Goal: Information Seeking & Learning: Understand process/instructions

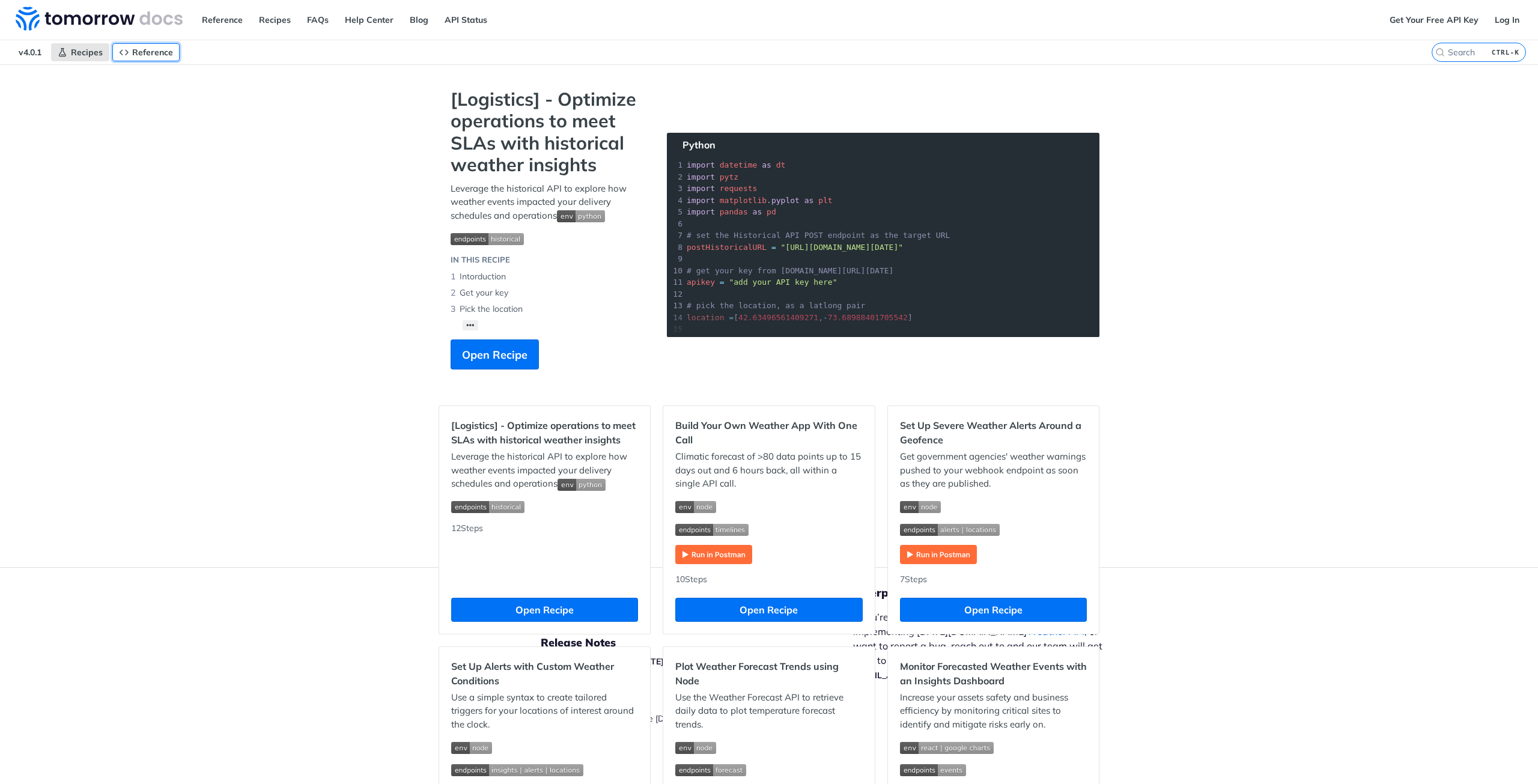
click at [141, 46] on link "Reference" at bounding box center [145, 52] width 67 height 18
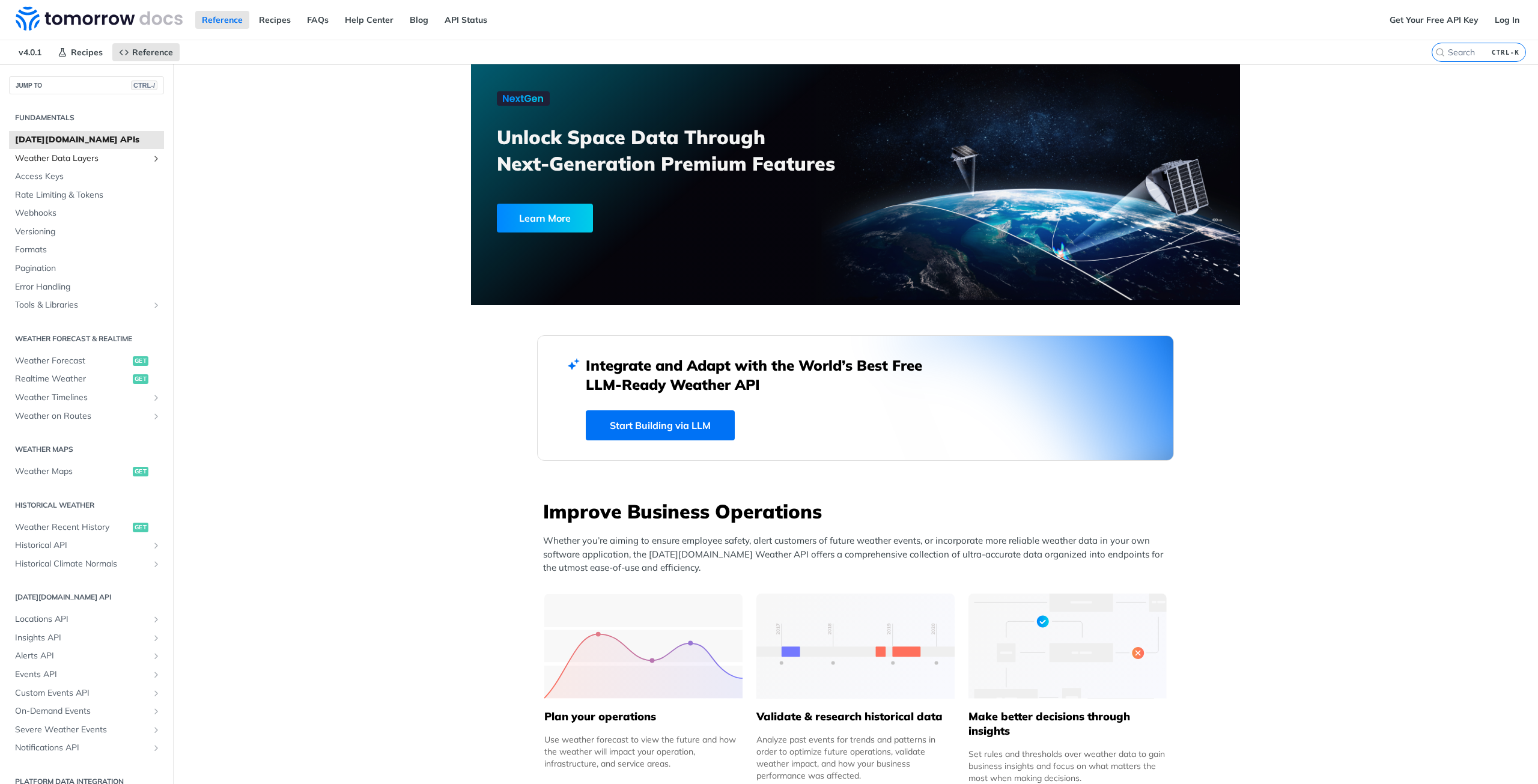
click at [122, 161] on span "Weather Data Layers" at bounding box center [82, 158] width 133 height 12
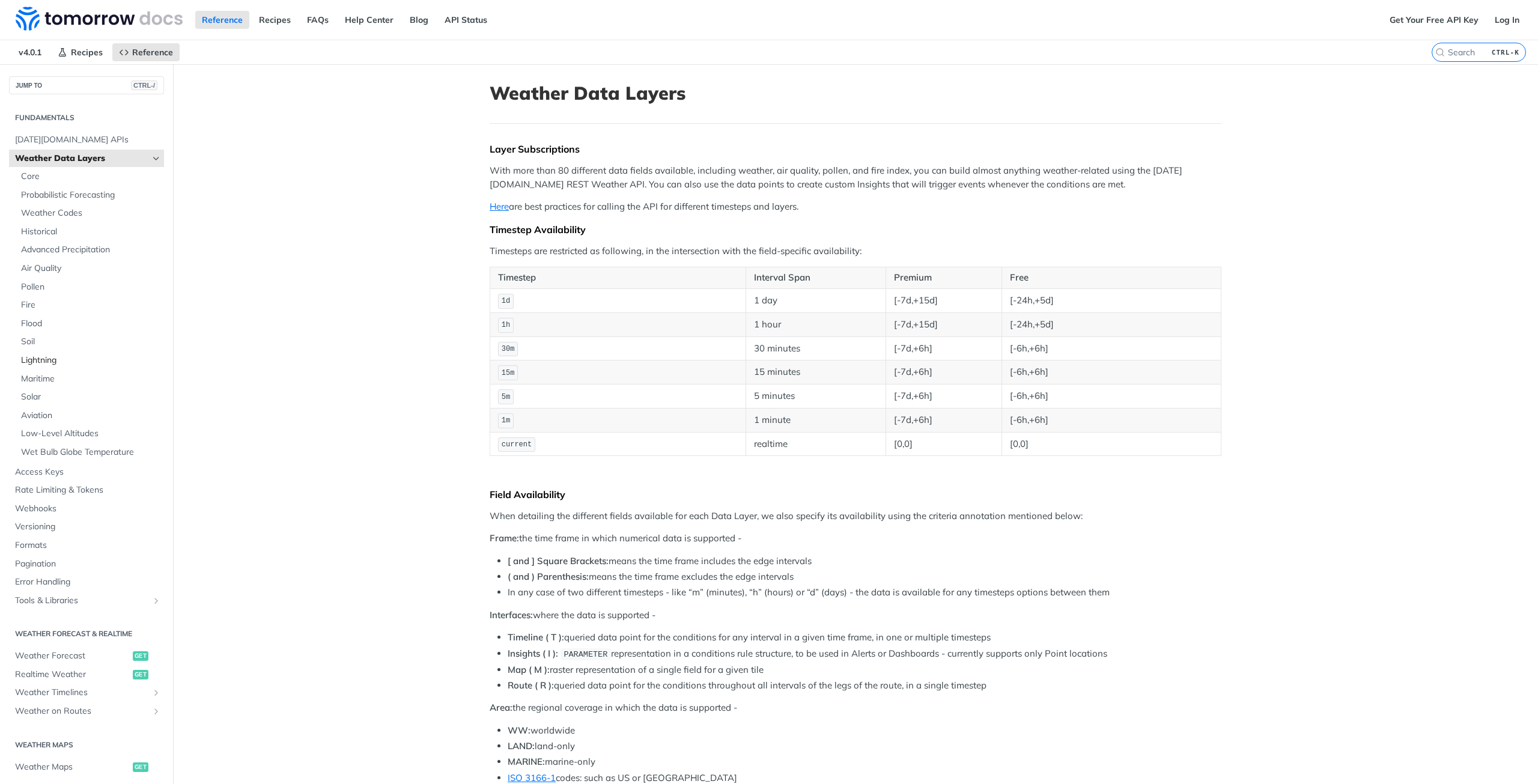
click at [54, 360] on span "Lightning" at bounding box center [90, 360] width 140 height 12
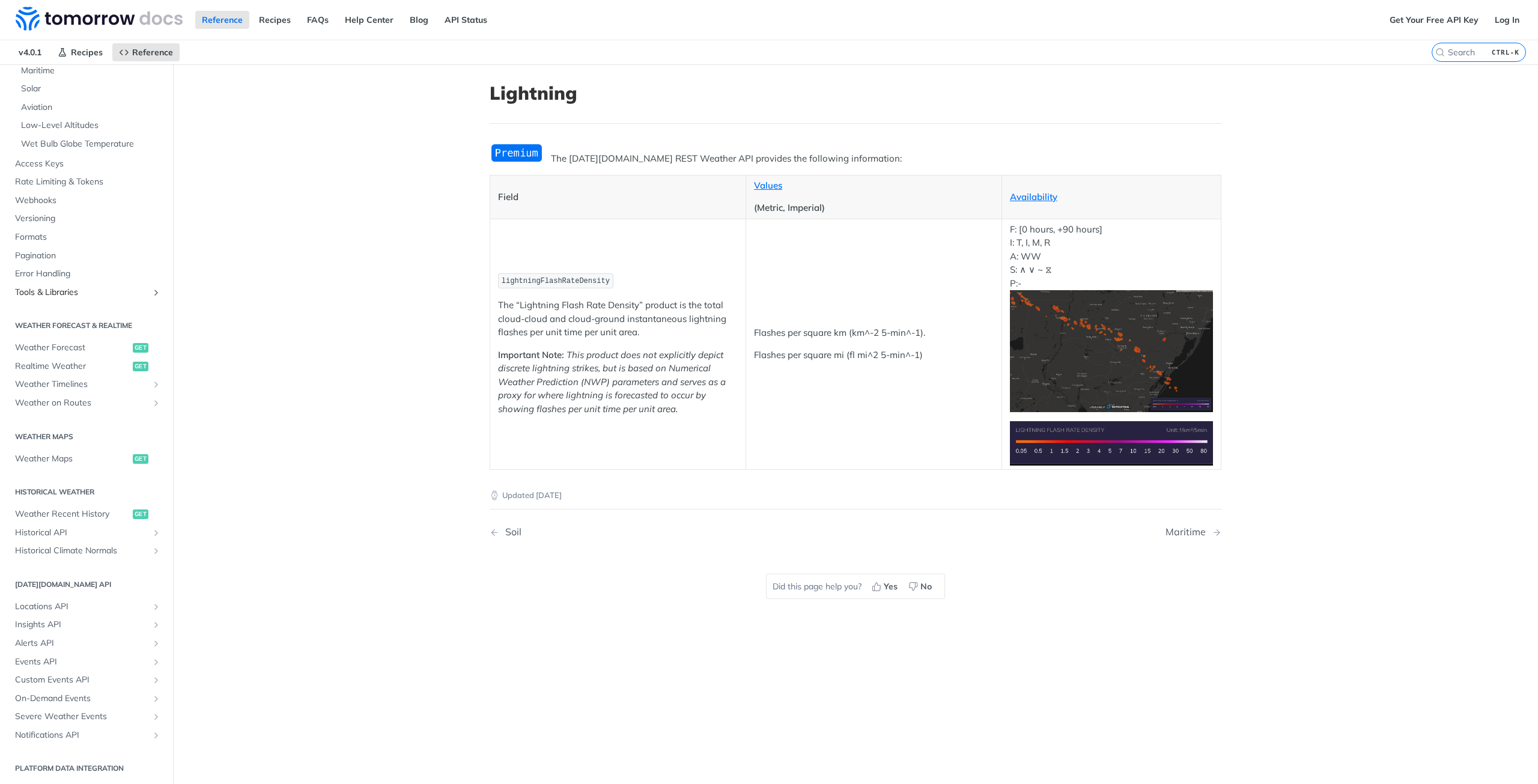
scroll to position [309, 0]
click at [73, 623] on span "Insights API" at bounding box center [82, 623] width 133 height 12
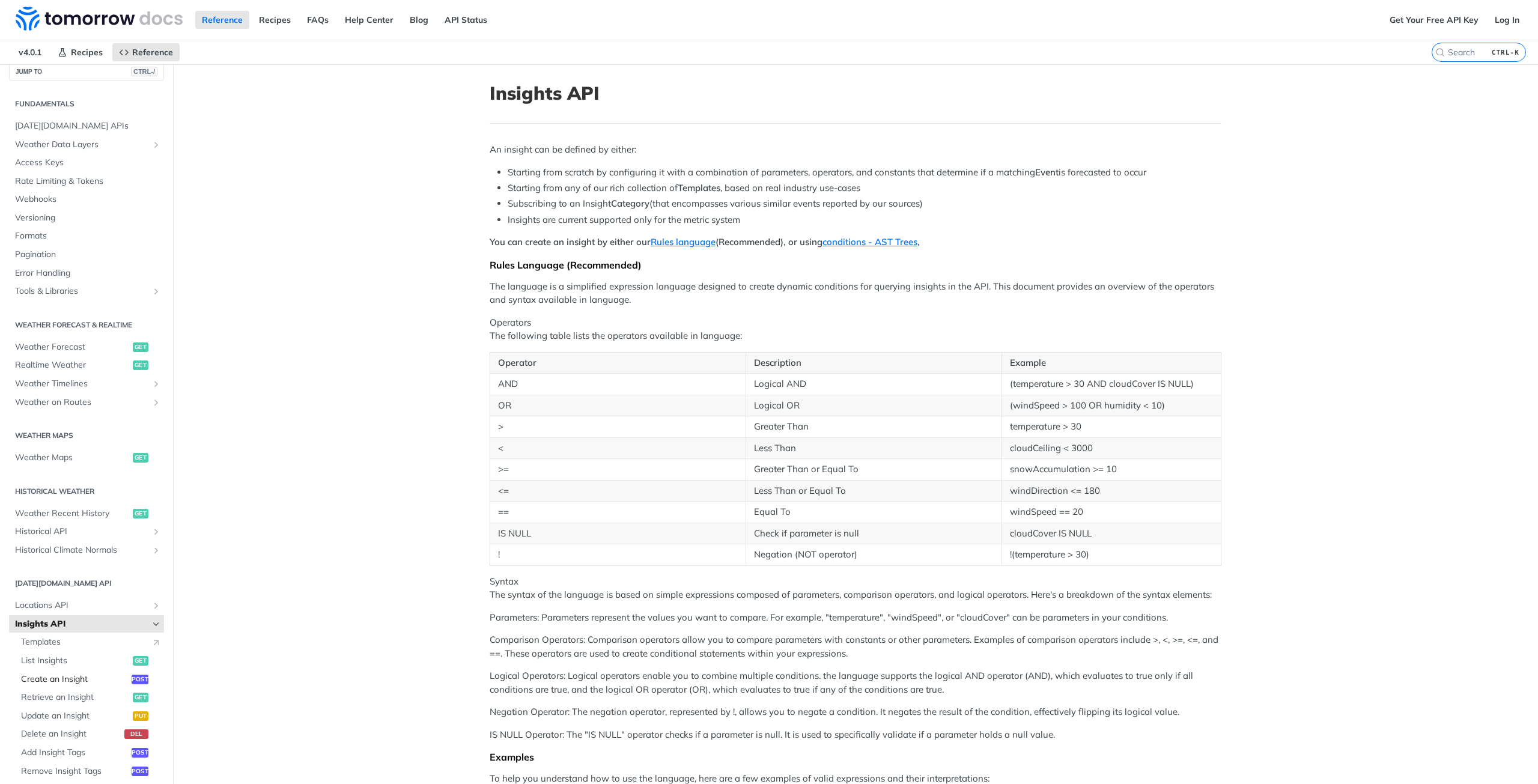
click at [86, 677] on span "Create an Insight" at bounding box center [74, 679] width 107 height 12
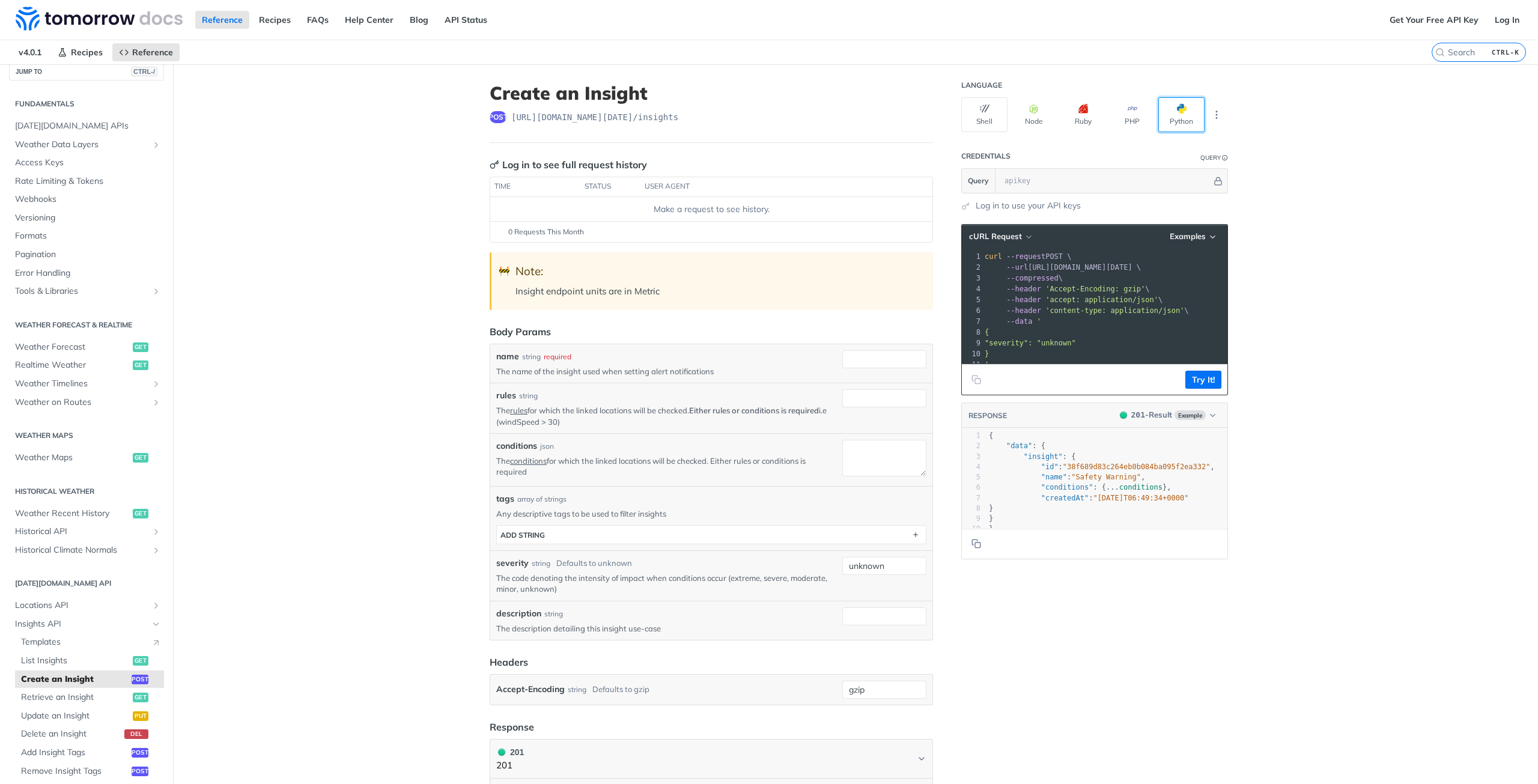
click at [1172, 117] on button "Python" at bounding box center [1181, 115] width 46 height 35
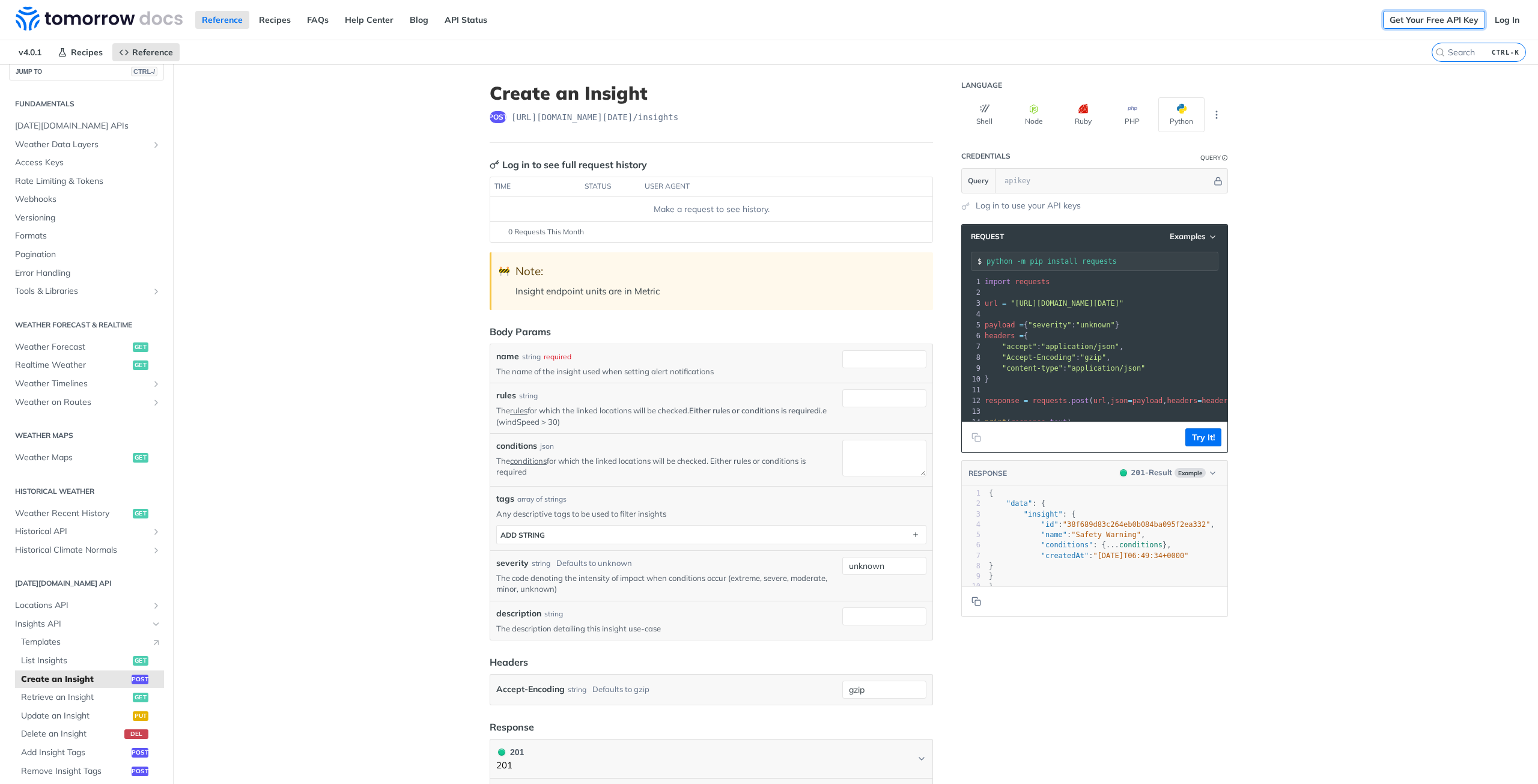
click at [1400, 26] on link "Get Your Free API Key" at bounding box center [1434, 19] width 102 height 18
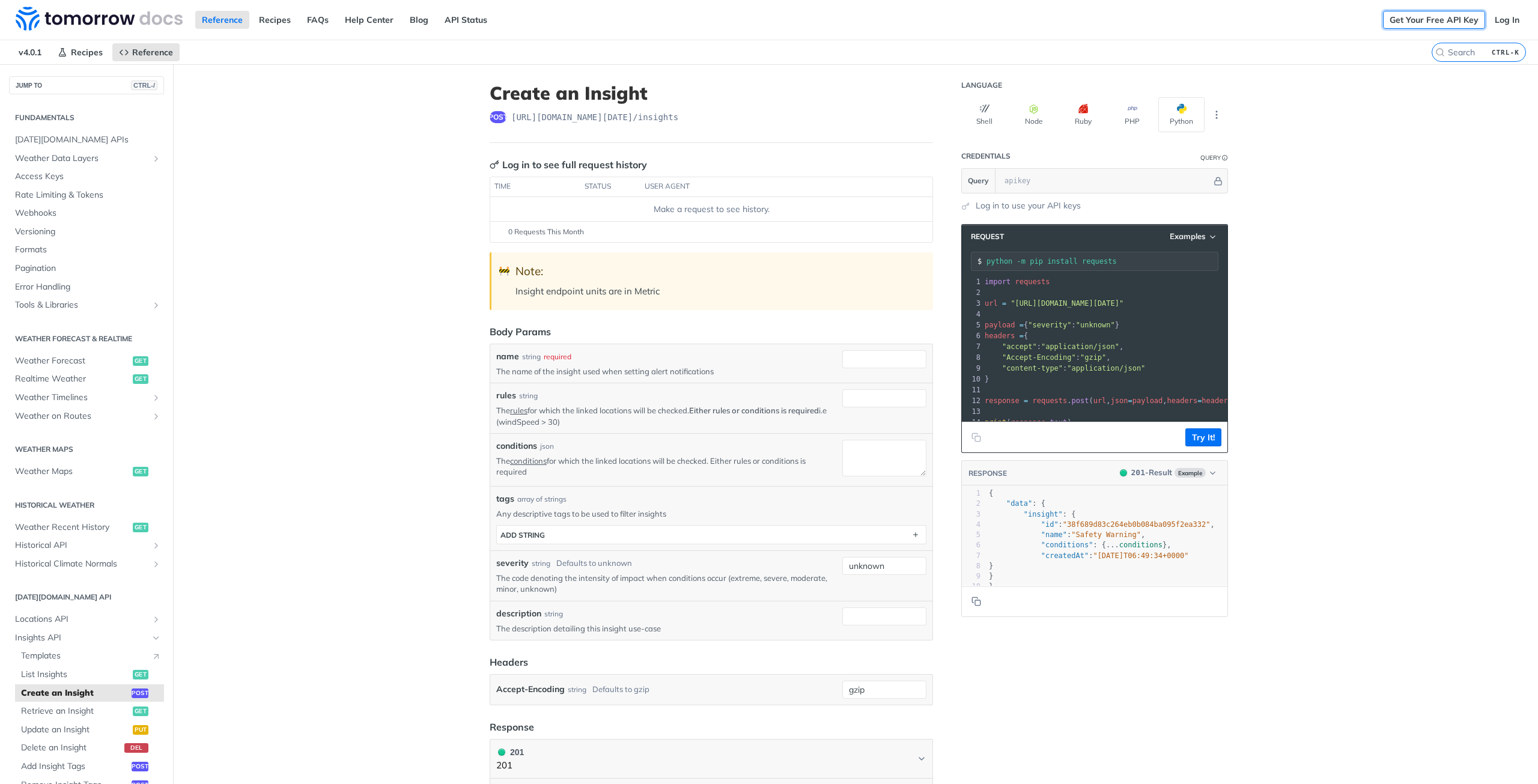
click at [1405, 19] on link "Get Your Free API Key" at bounding box center [1434, 19] width 102 height 18
click at [1433, 19] on link "Get Your Free API Key" at bounding box center [1434, 19] width 102 height 18
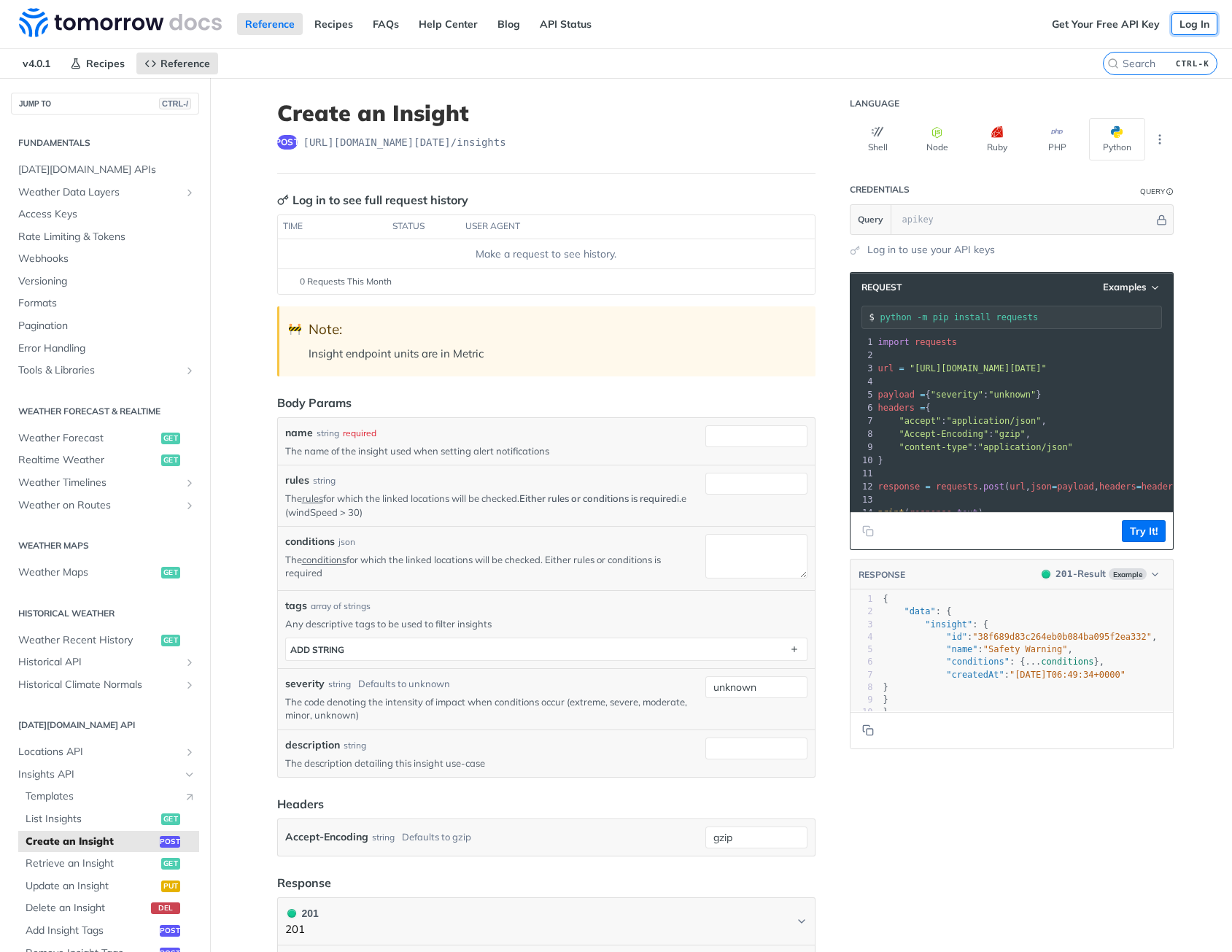
click at [1175, 25] on link "Log In" at bounding box center [1195, 24] width 46 height 22
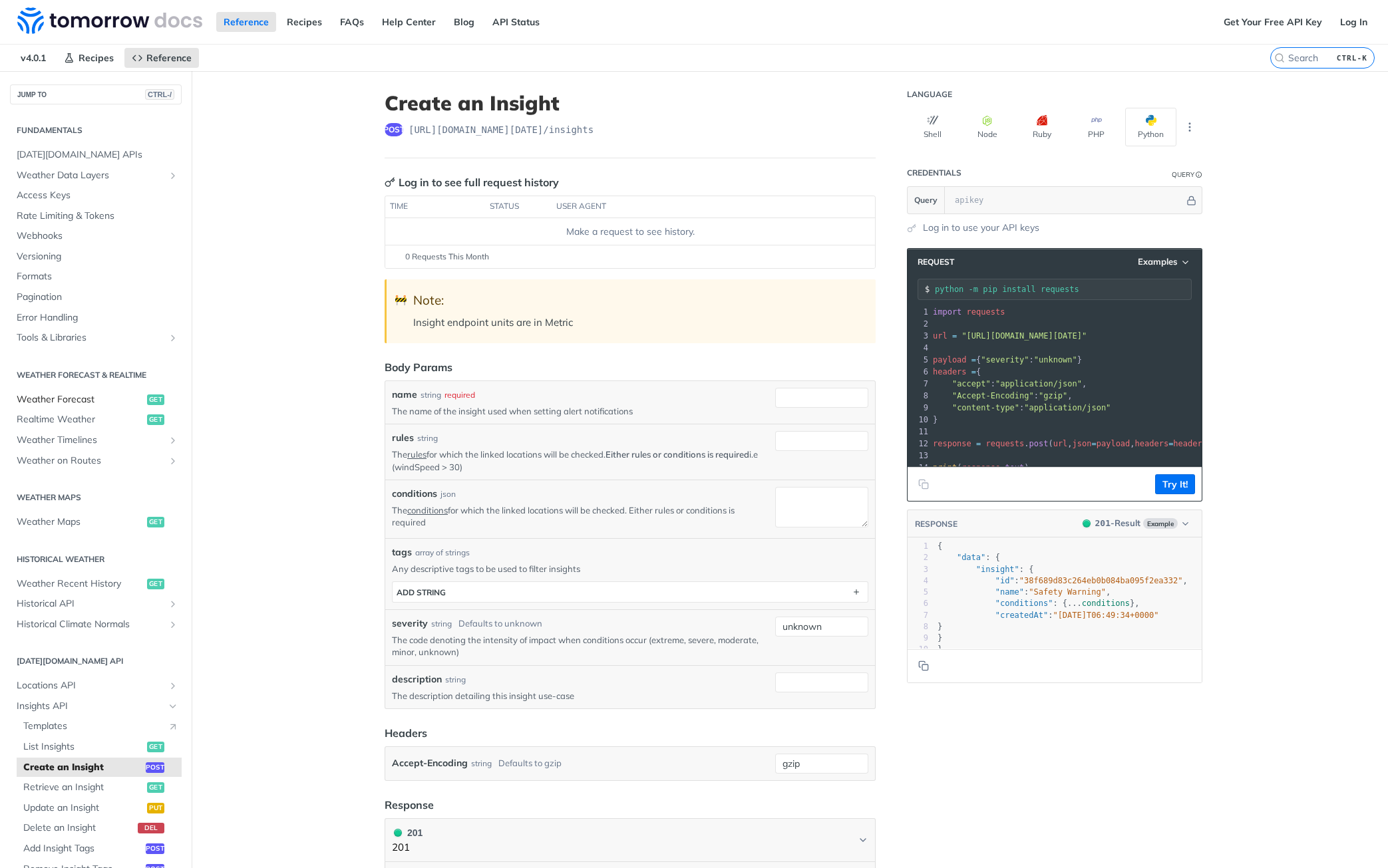
click at [48, 397] on span "Weather Forecast" at bounding box center [80, 400] width 127 height 13
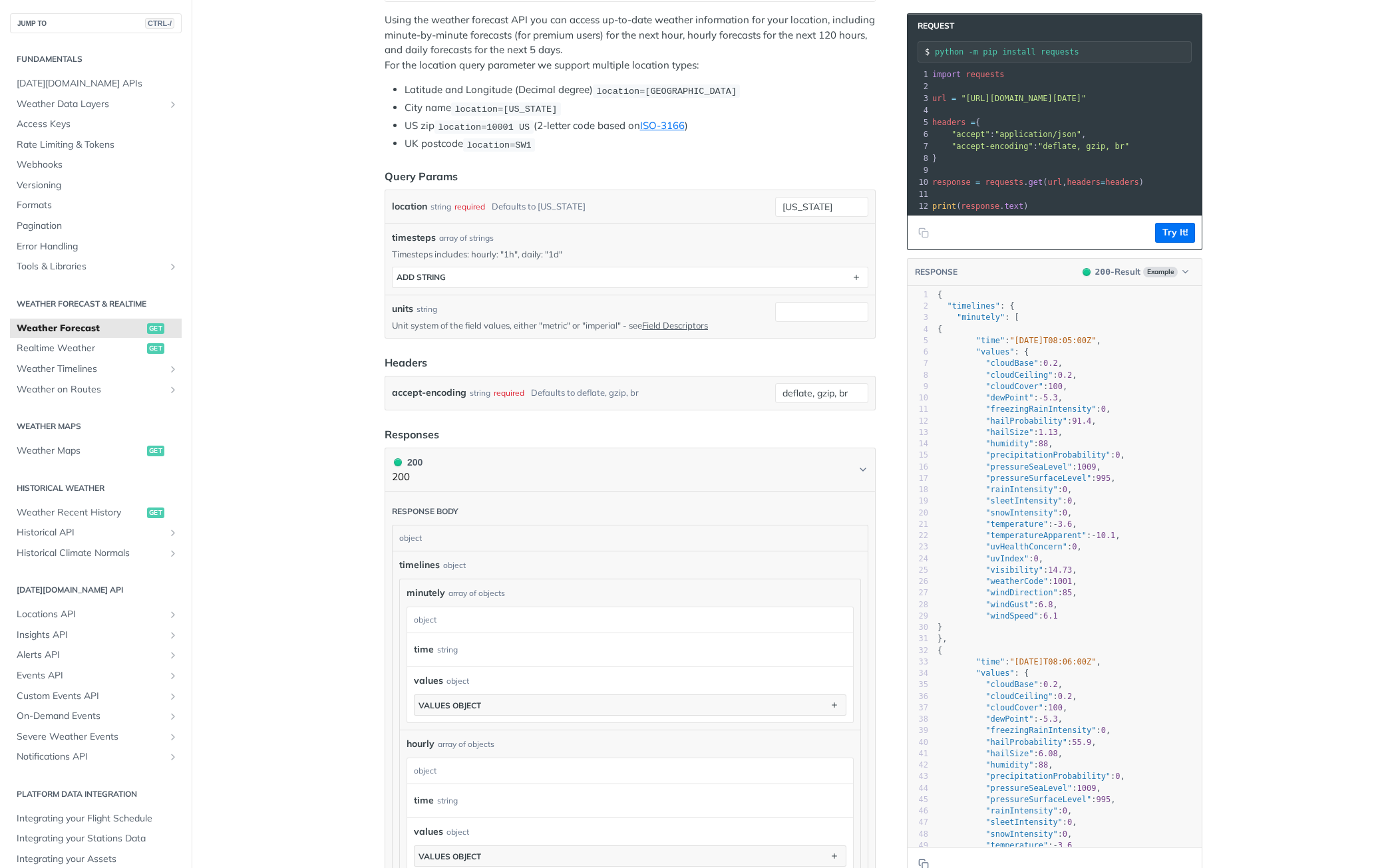
scroll to position [266, 0]
click at [72, 349] on span "Realtime Weather" at bounding box center [80, 348] width 127 height 13
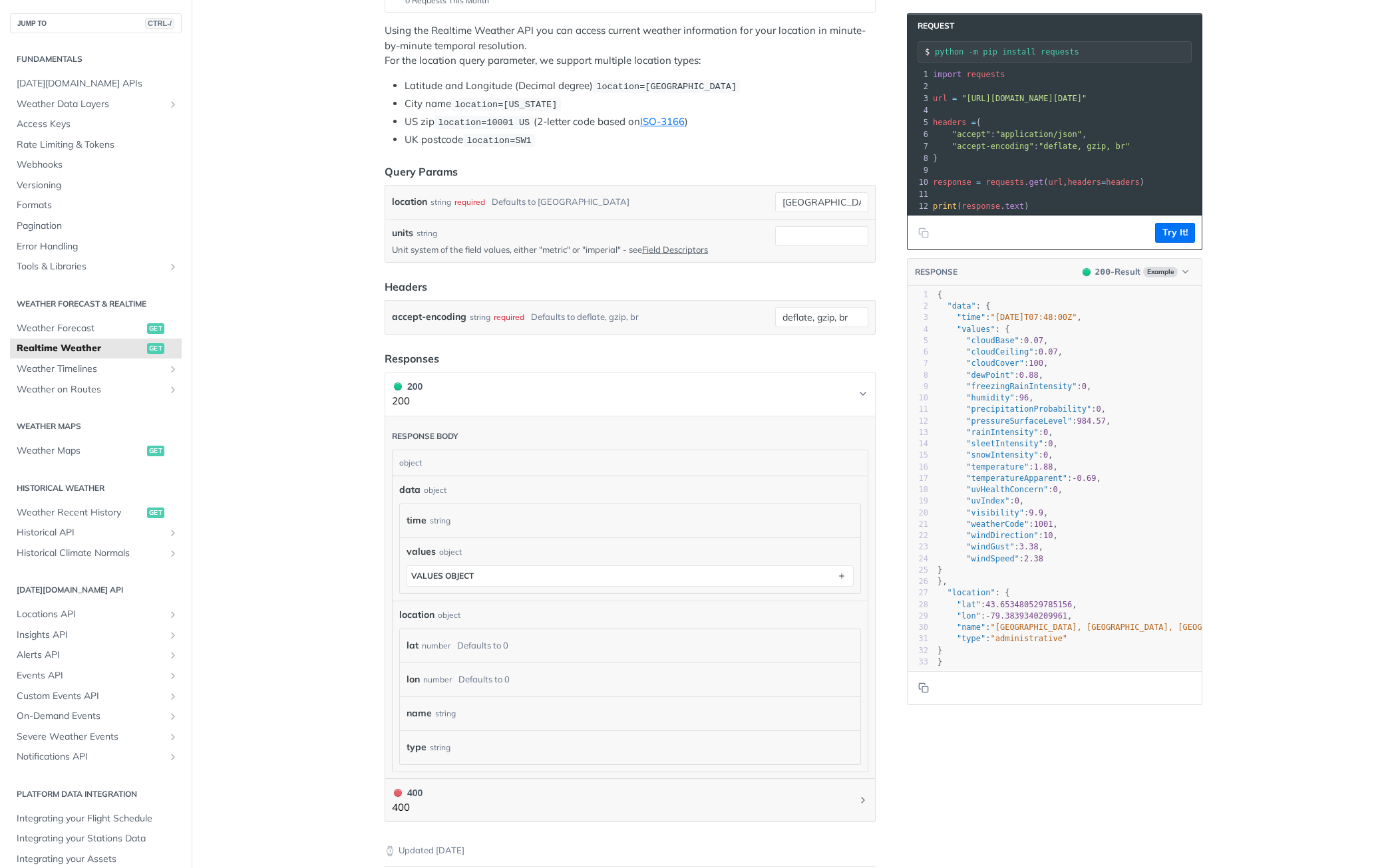
scroll to position [266, 0]
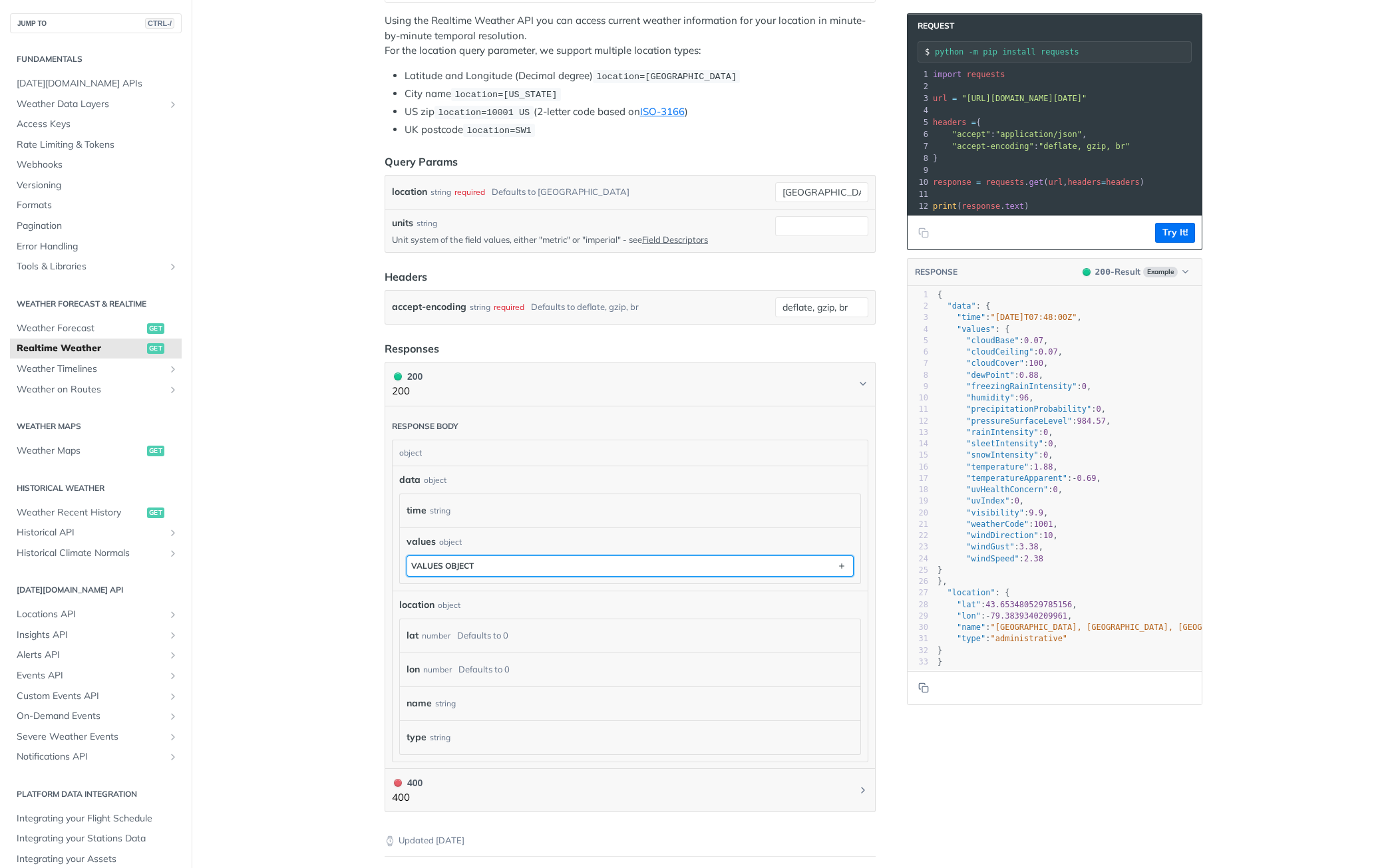
click at [474, 566] on button "values object" at bounding box center [630, 566] width 445 height 20
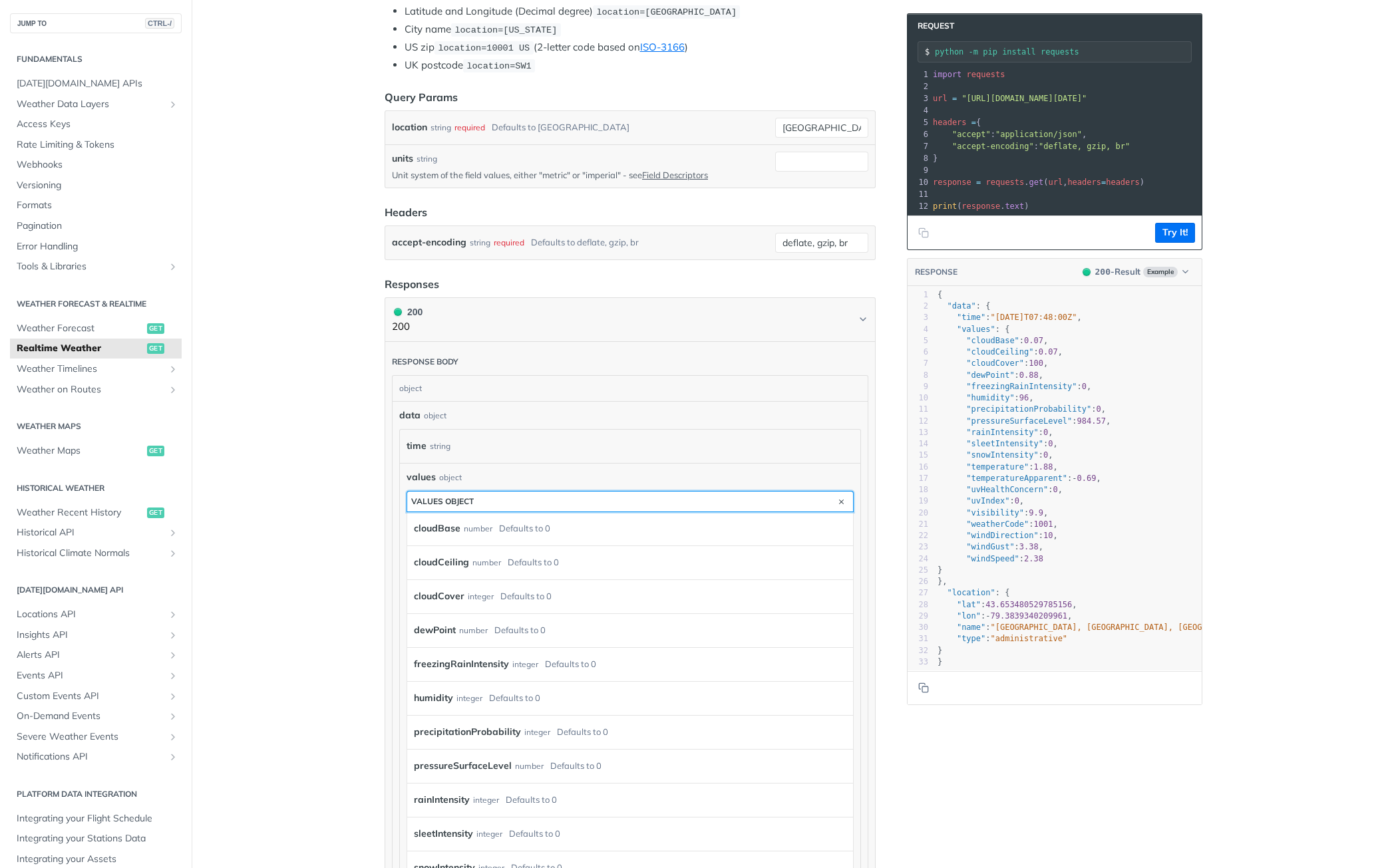
scroll to position [333, 0]
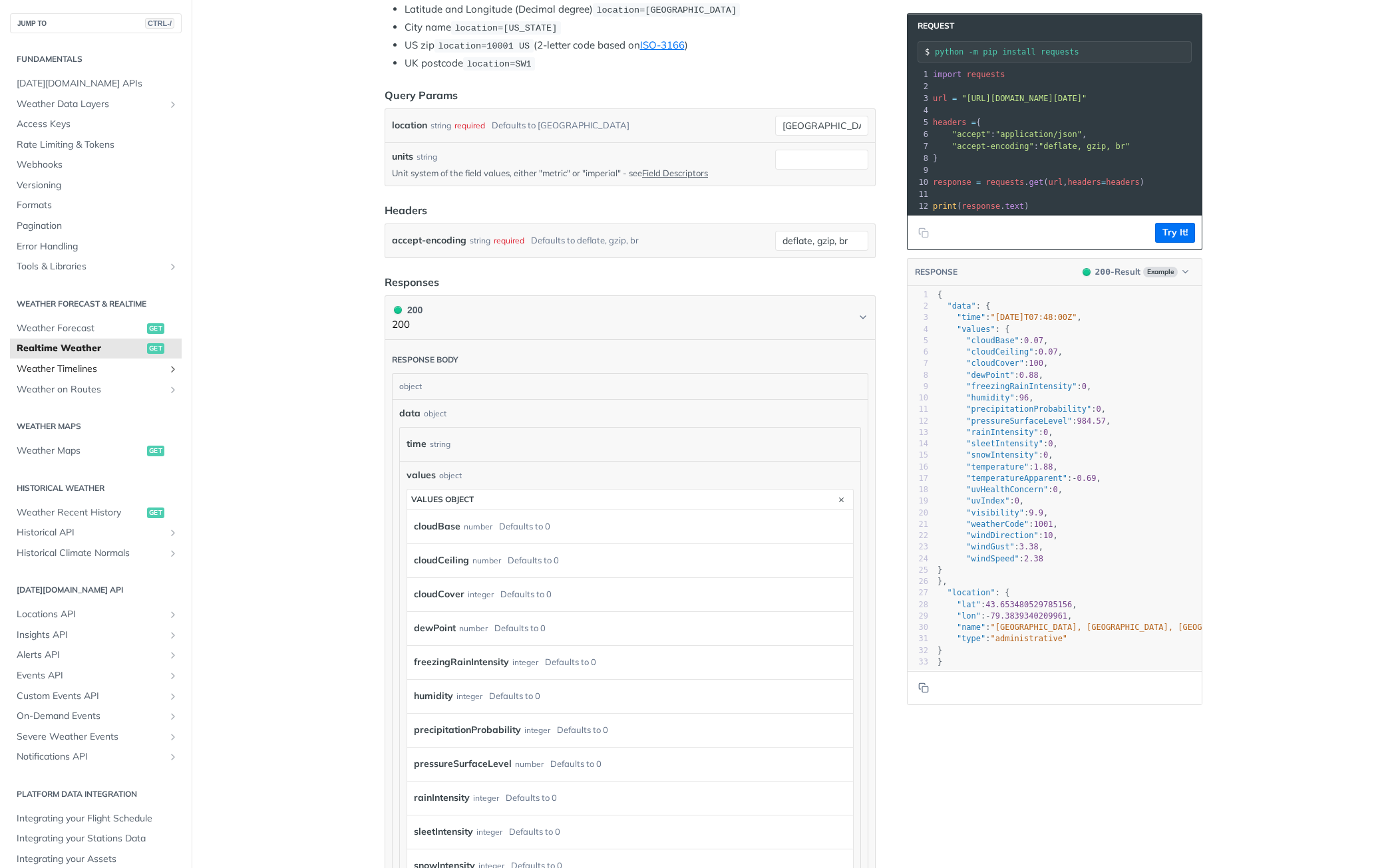
click at [167, 368] on icon "Show subpages for Weather Timelines" at bounding box center [173, 369] width 11 height 11
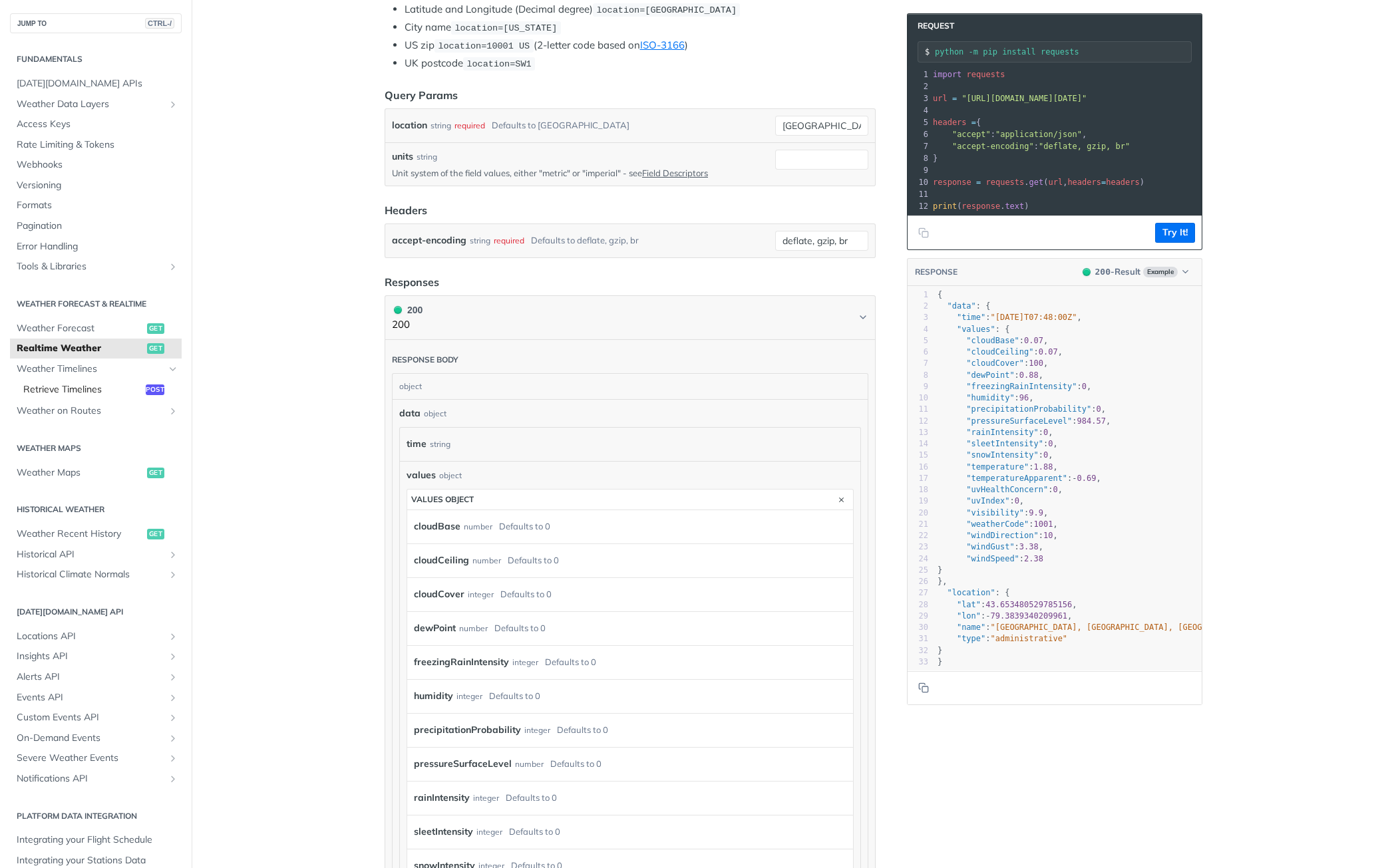
click at [72, 386] on span "Retrieve Timelines" at bounding box center [82, 389] width 119 height 13
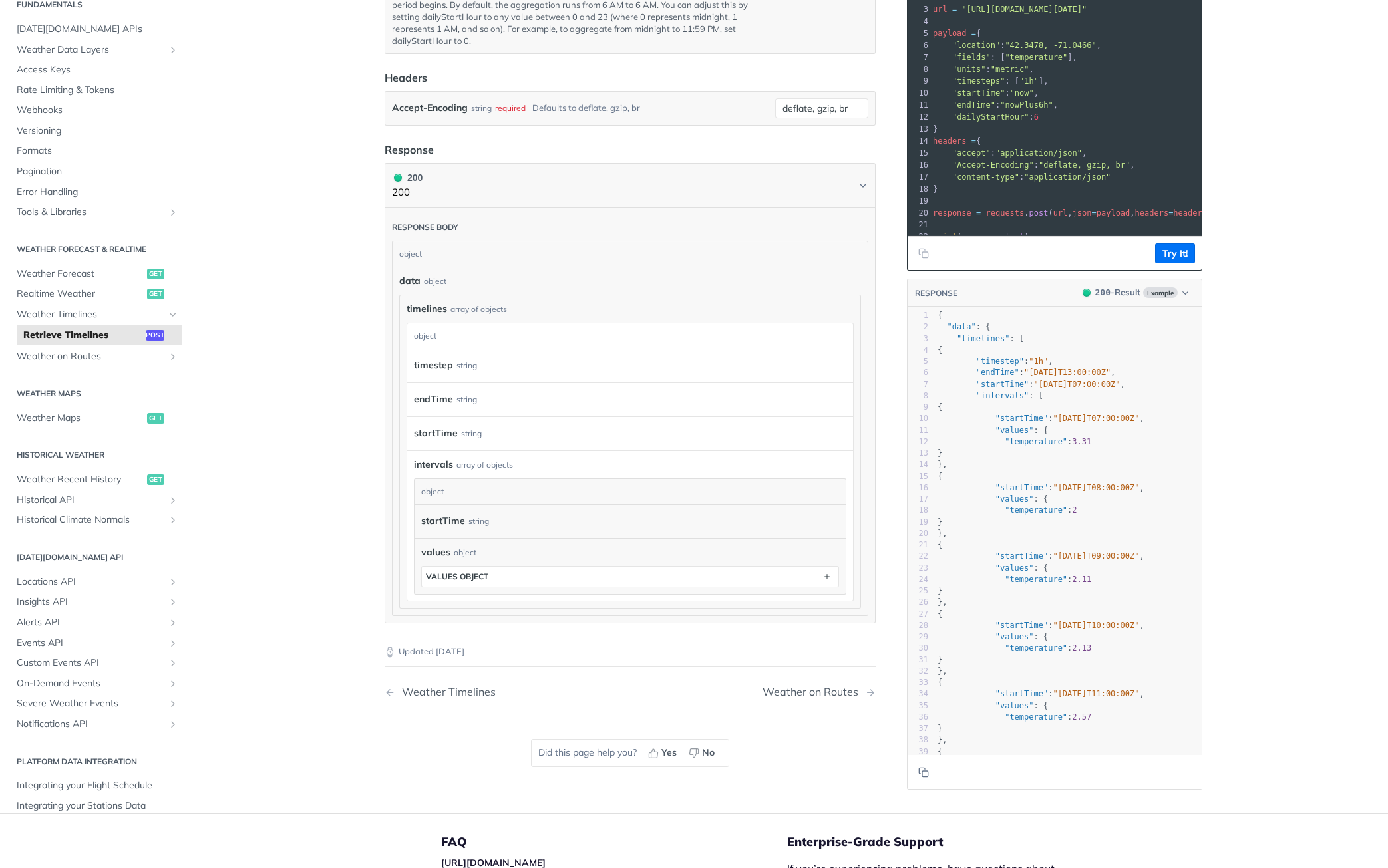
scroll to position [931, 0]
click at [524, 586] on button "values object" at bounding box center [631, 575] width 417 height 20
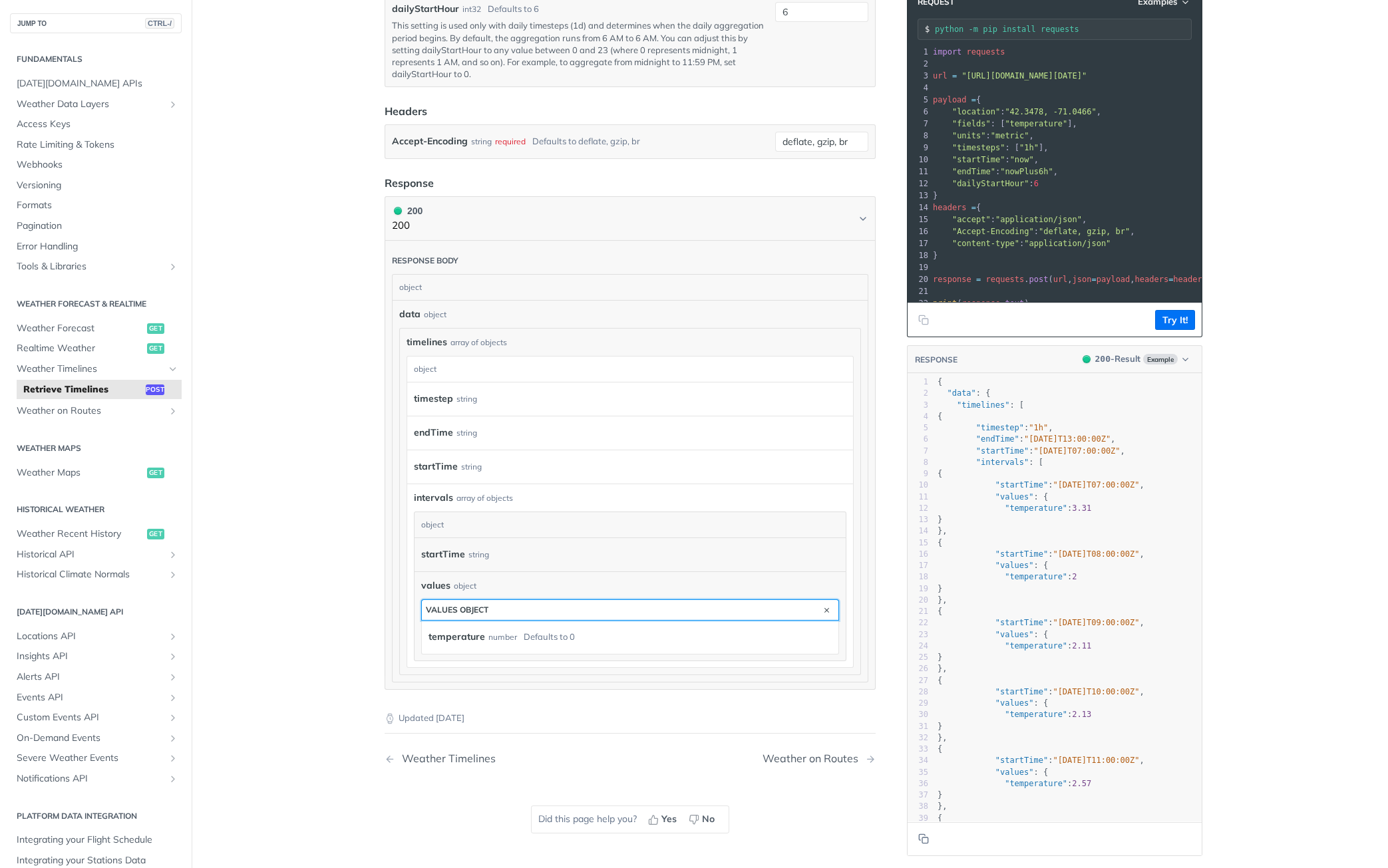
scroll to position [864, 0]
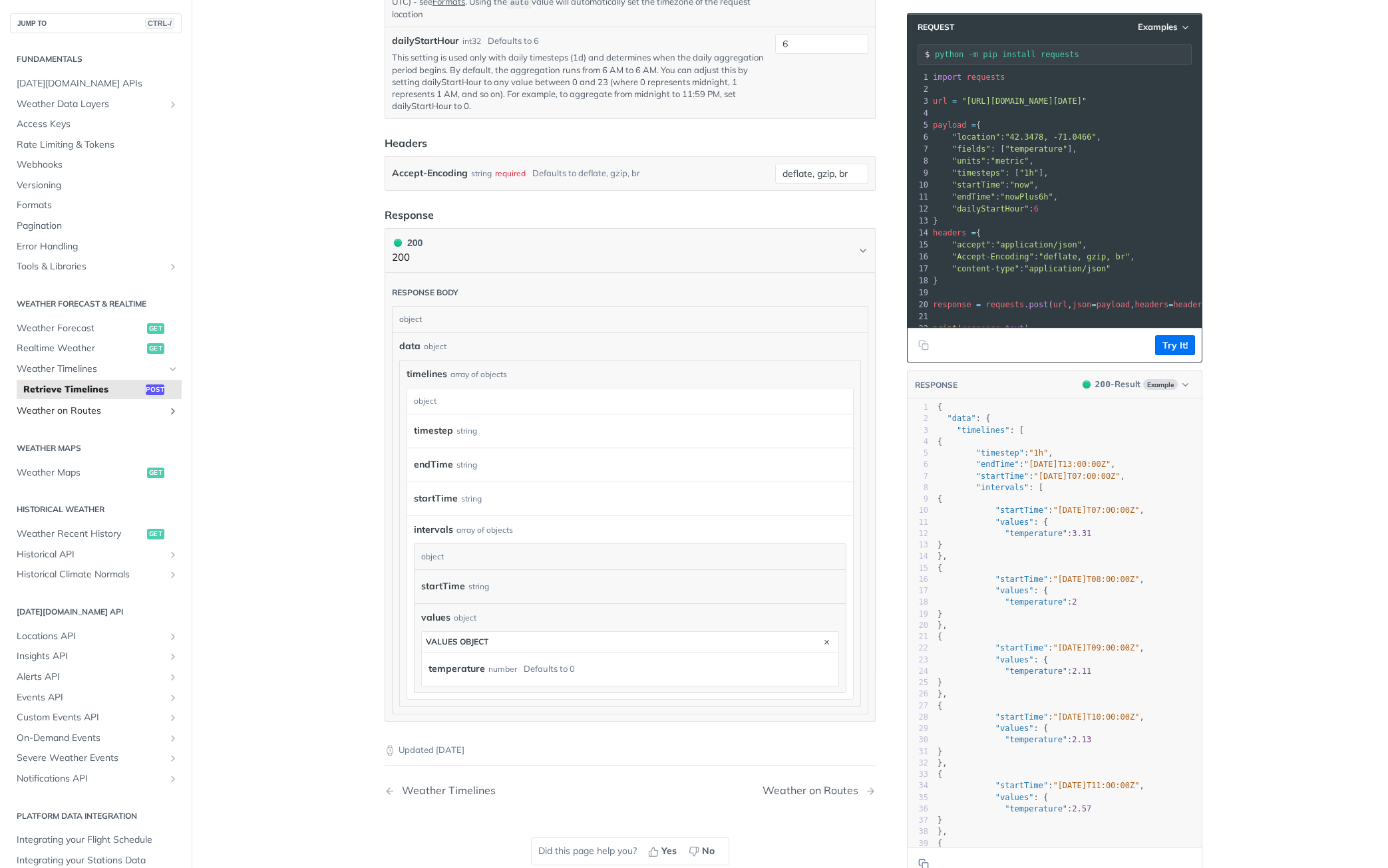
click at [89, 410] on span "Weather on Routes" at bounding box center [90, 410] width 148 height 13
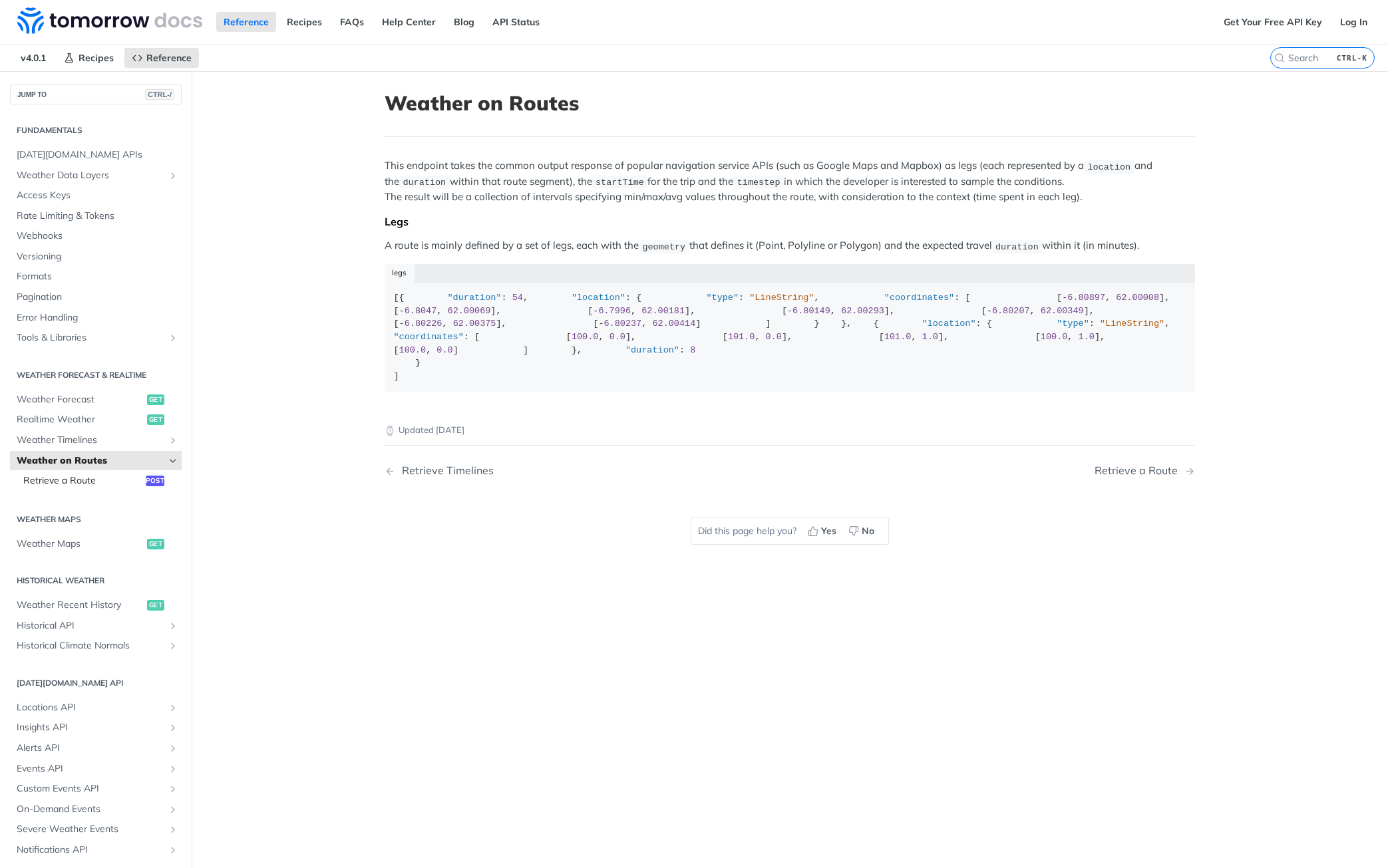
click at [95, 476] on span "Retrieve a Route" at bounding box center [82, 480] width 119 height 13
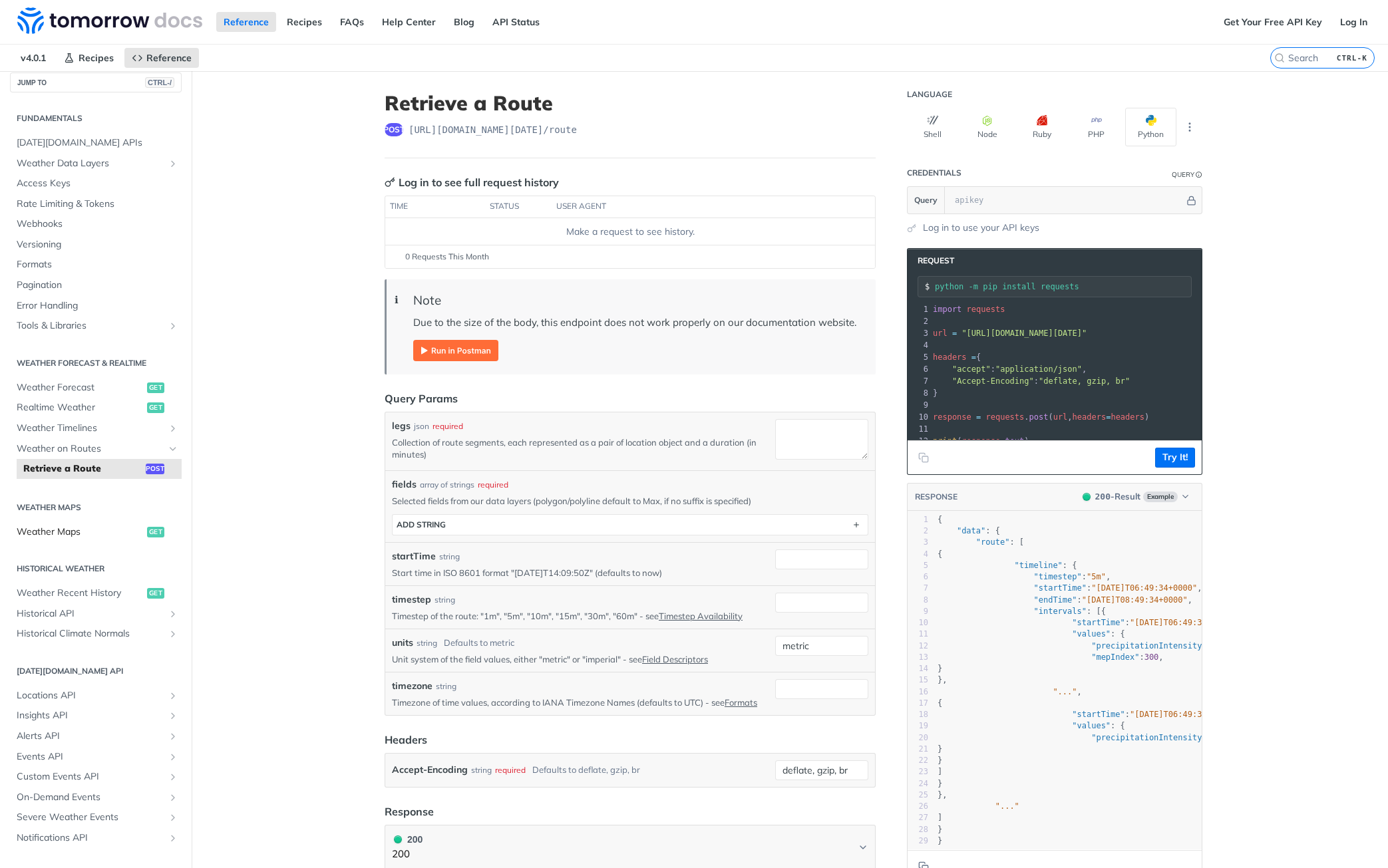
scroll to position [38, 0]
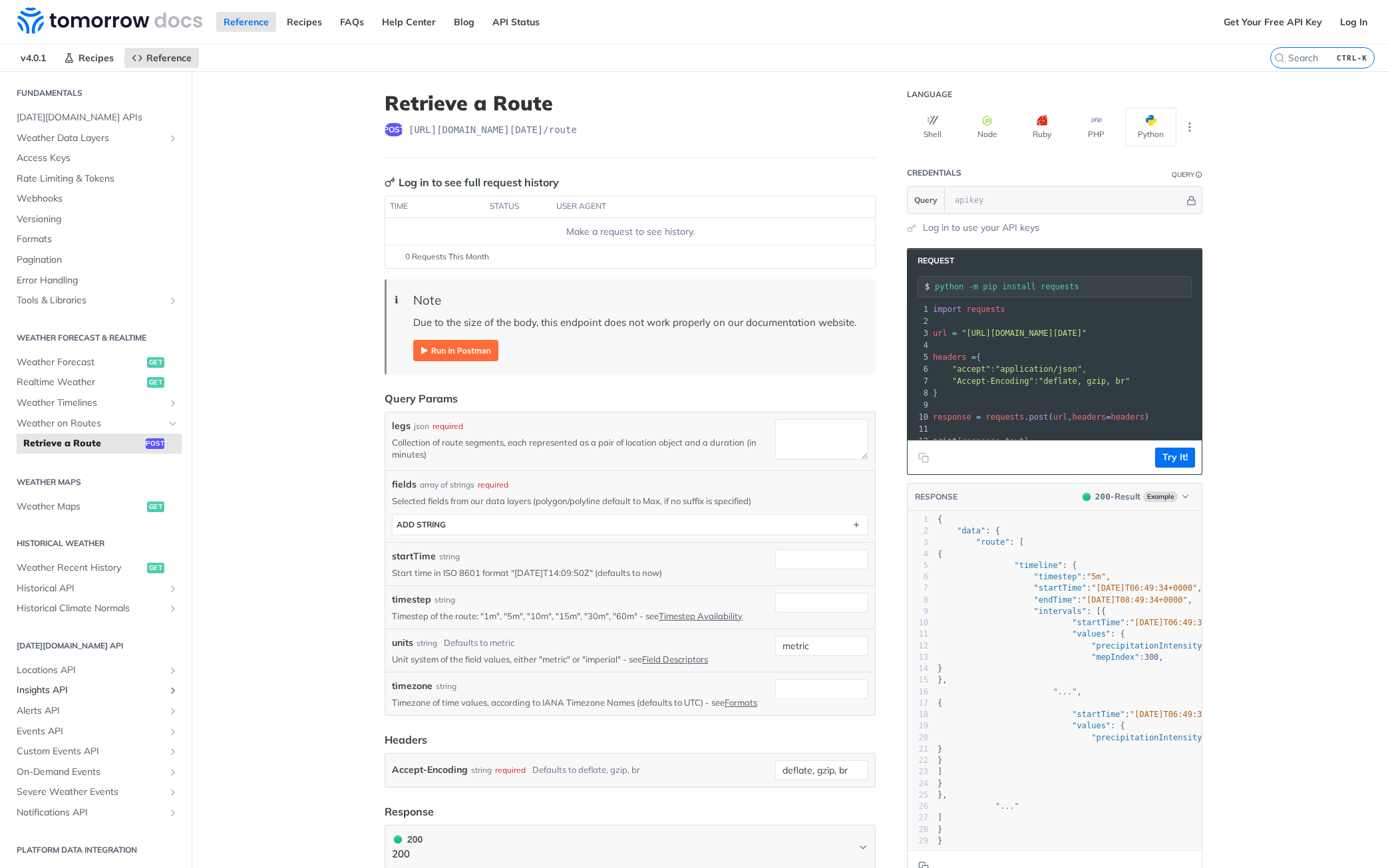
click at [68, 690] on span "Insights API" at bounding box center [90, 690] width 148 height 13
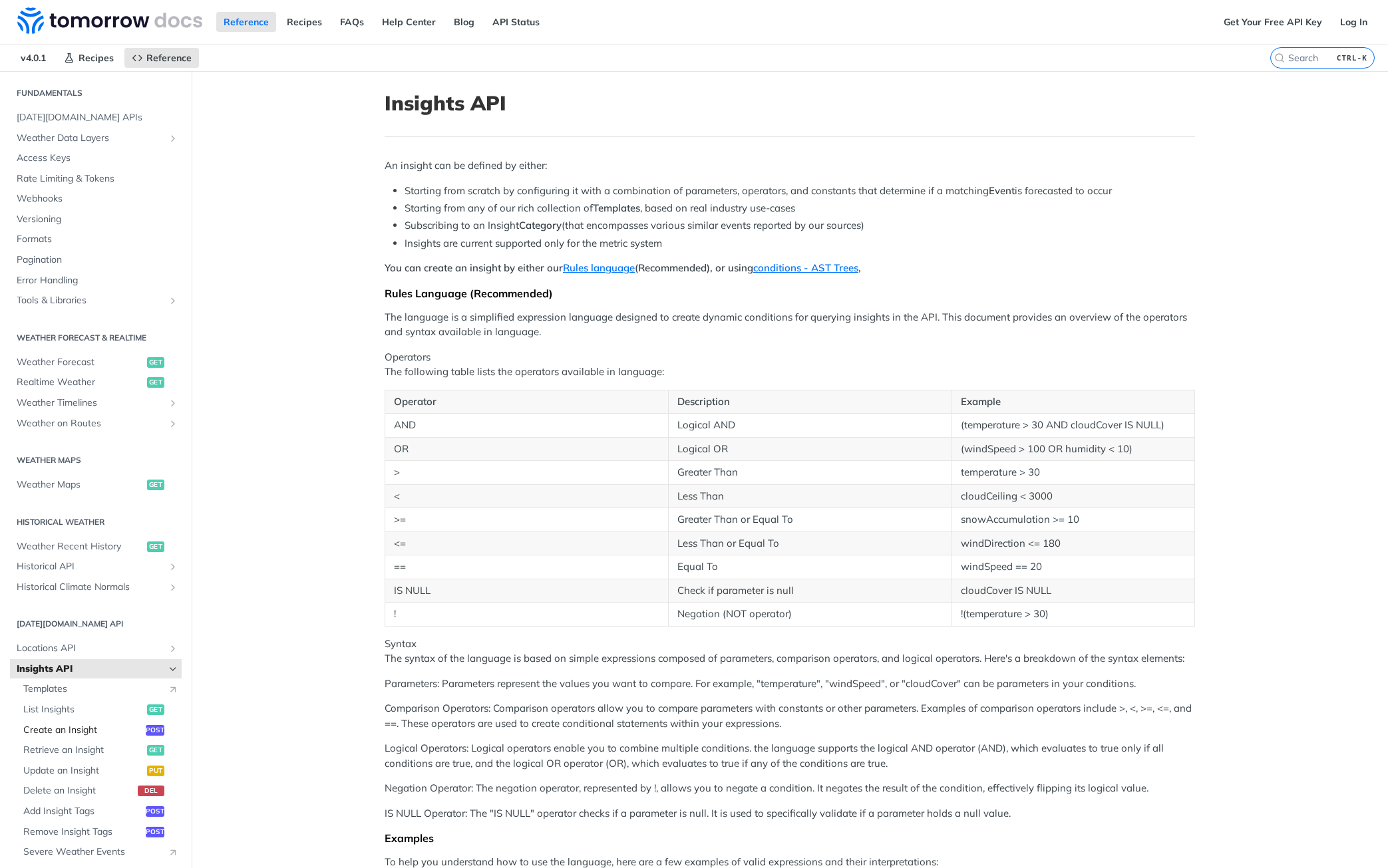
click at [81, 726] on span "Create an Insight" at bounding box center [82, 729] width 119 height 13
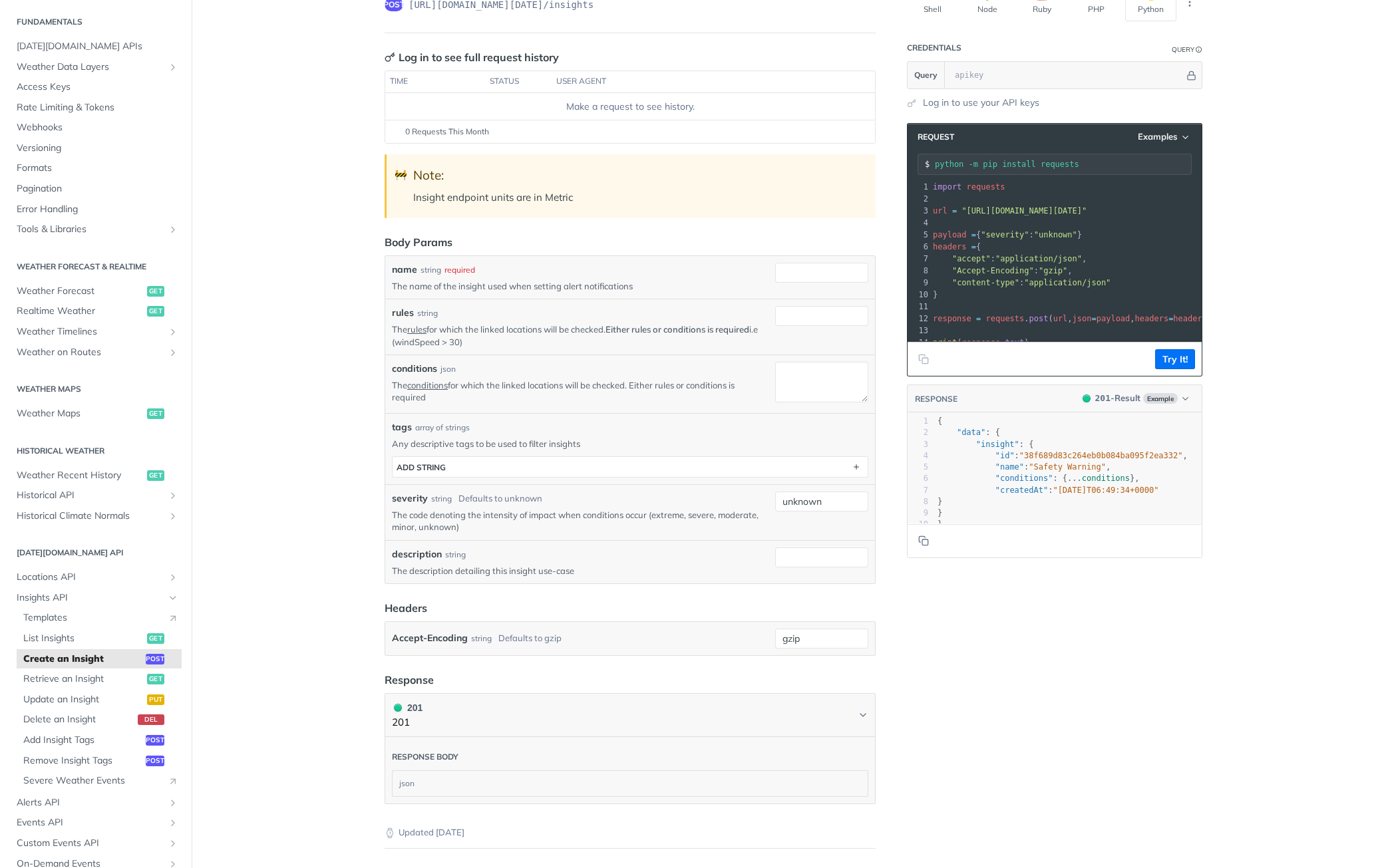
scroll to position [199, 0]
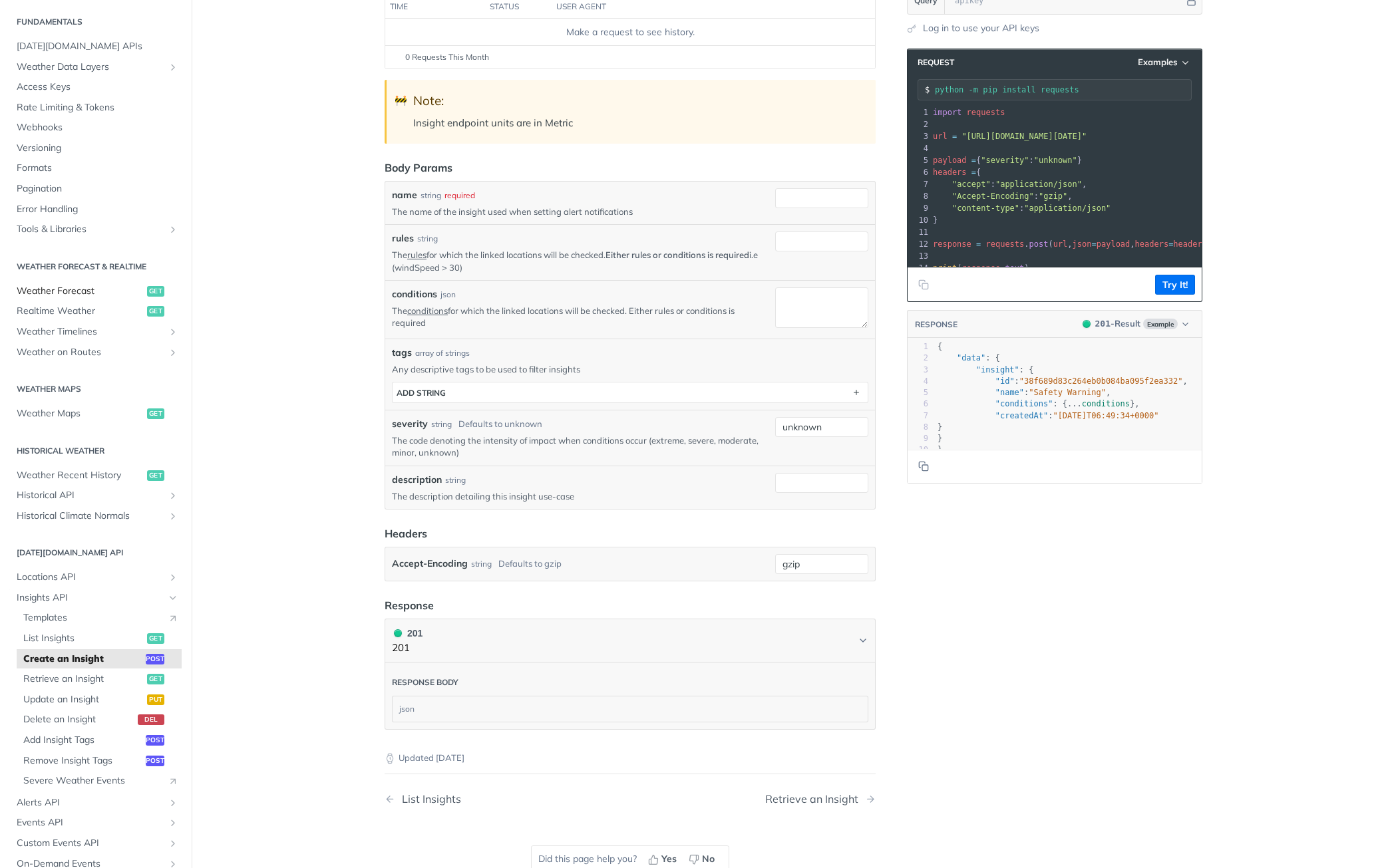
click at [89, 295] on span "Weather Forecast" at bounding box center [80, 291] width 127 height 13
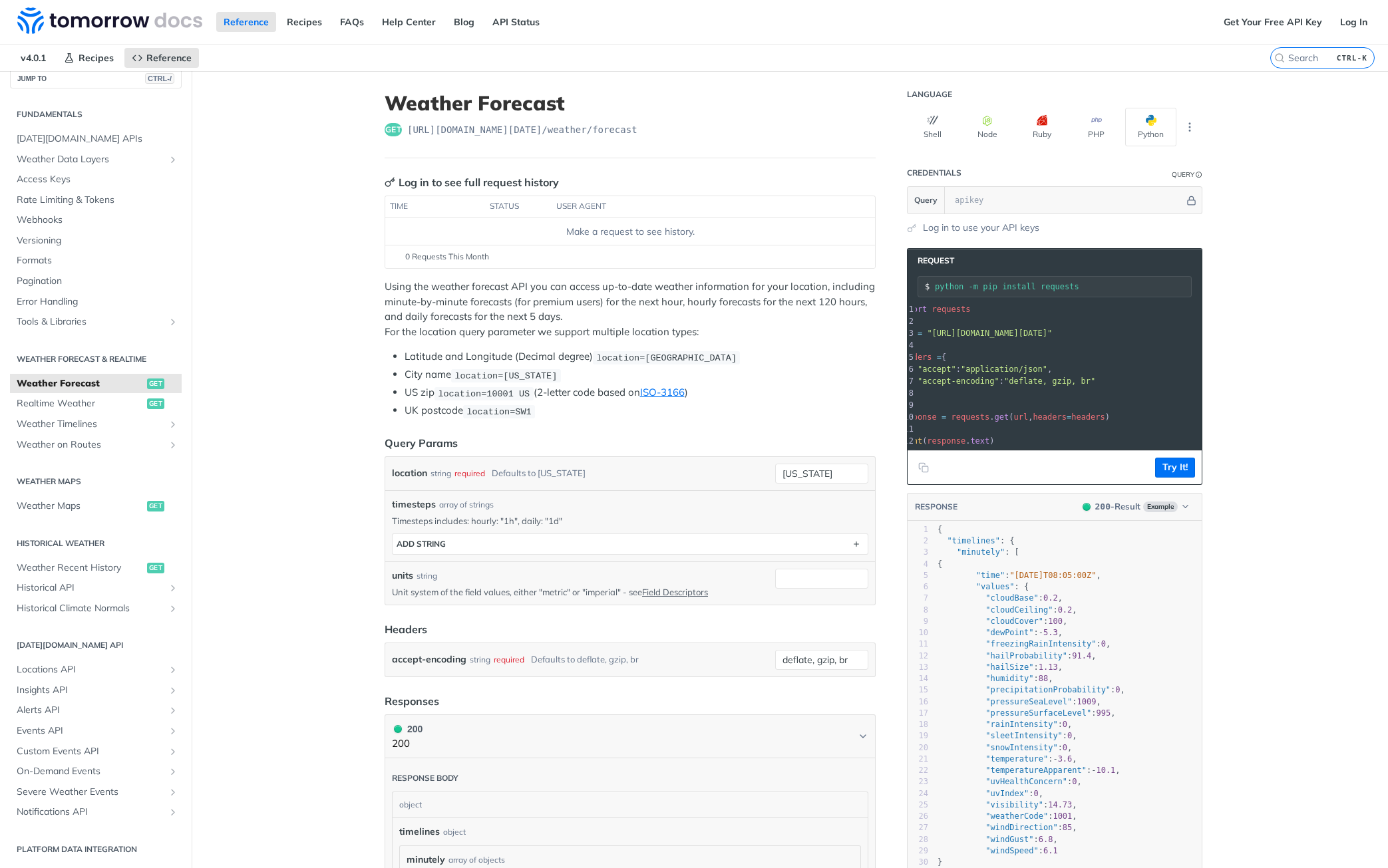
scroll to position [0, 1]
click at [1020, 360] on pre "headers = {" at bounding box center [1087, 357] width 316 height 12
click at [1142, 343] on pre "​" at bounding box center [1087, 344] width 316 height 12
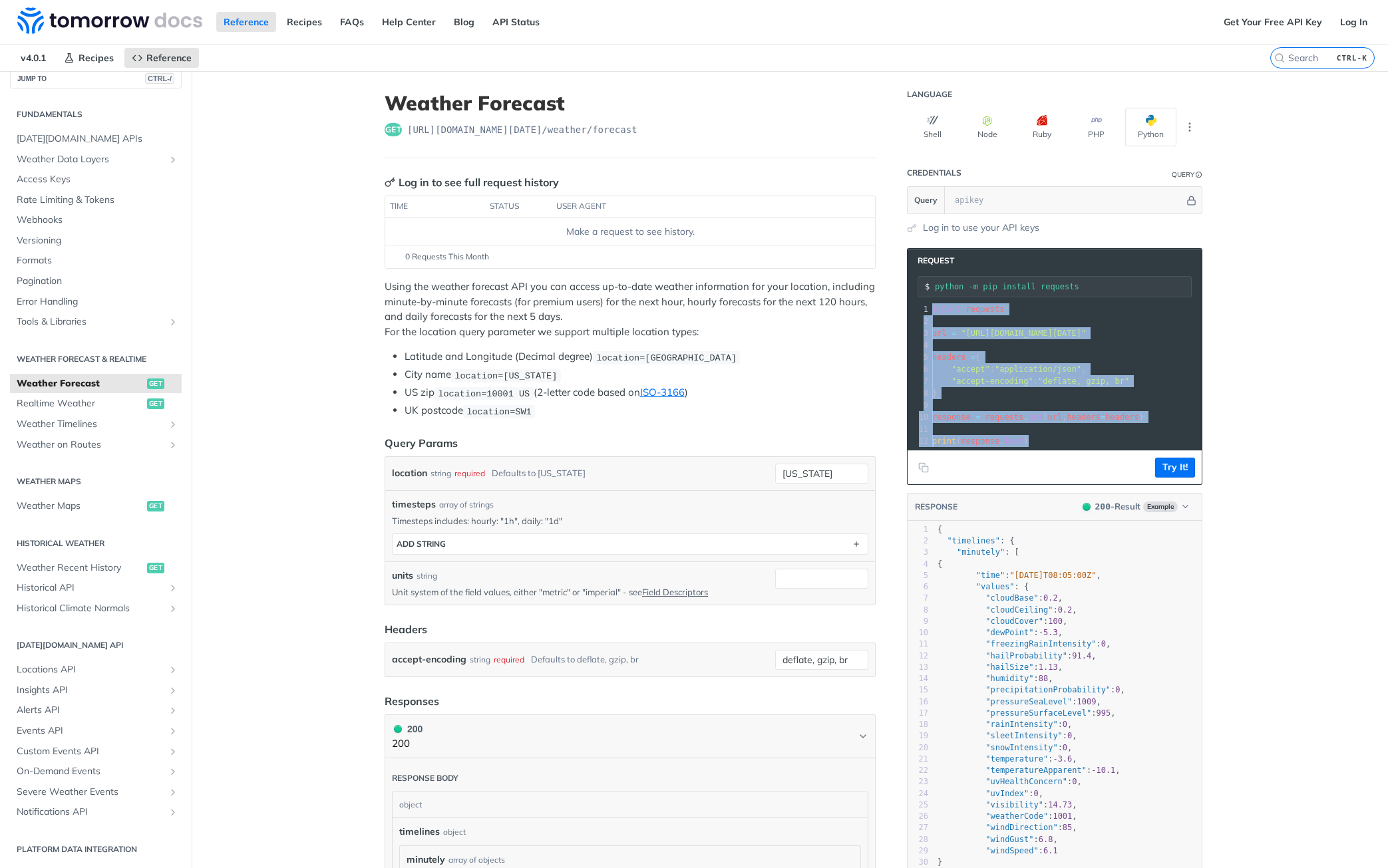
copy div "import requests 2 ​ 3 url = "https://api.tomorrow.io/v4/weather/forecast?locati…"
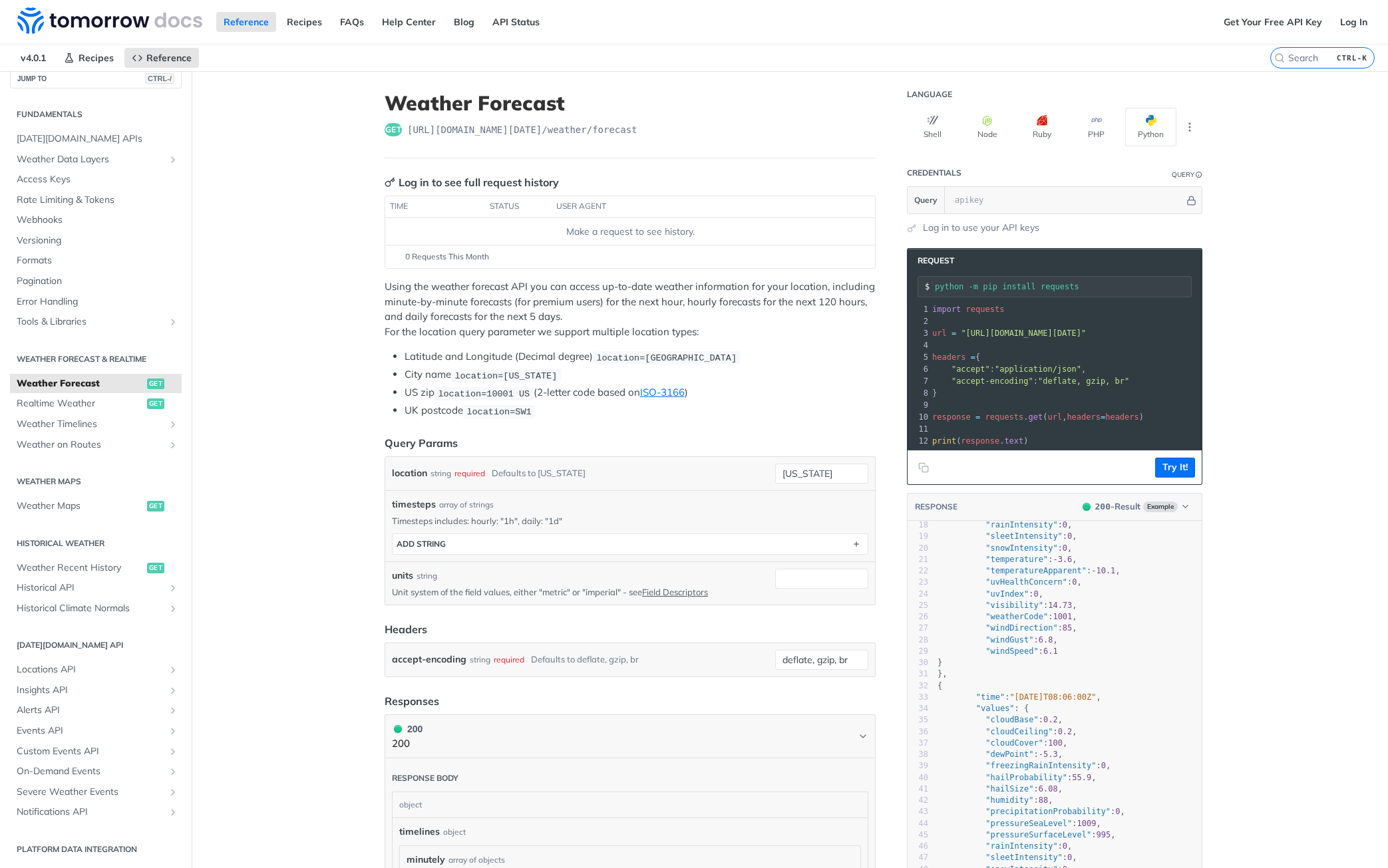
click at [1082, 575] on pre ""temperatureApparent" : - 10.1 ," at bounding box center [1068, 570] width 267 height 12
type textarea "{ "timelines": { "minutely": [ { "time": "2025-02-09T08:05:00Z", "values": { "c…"
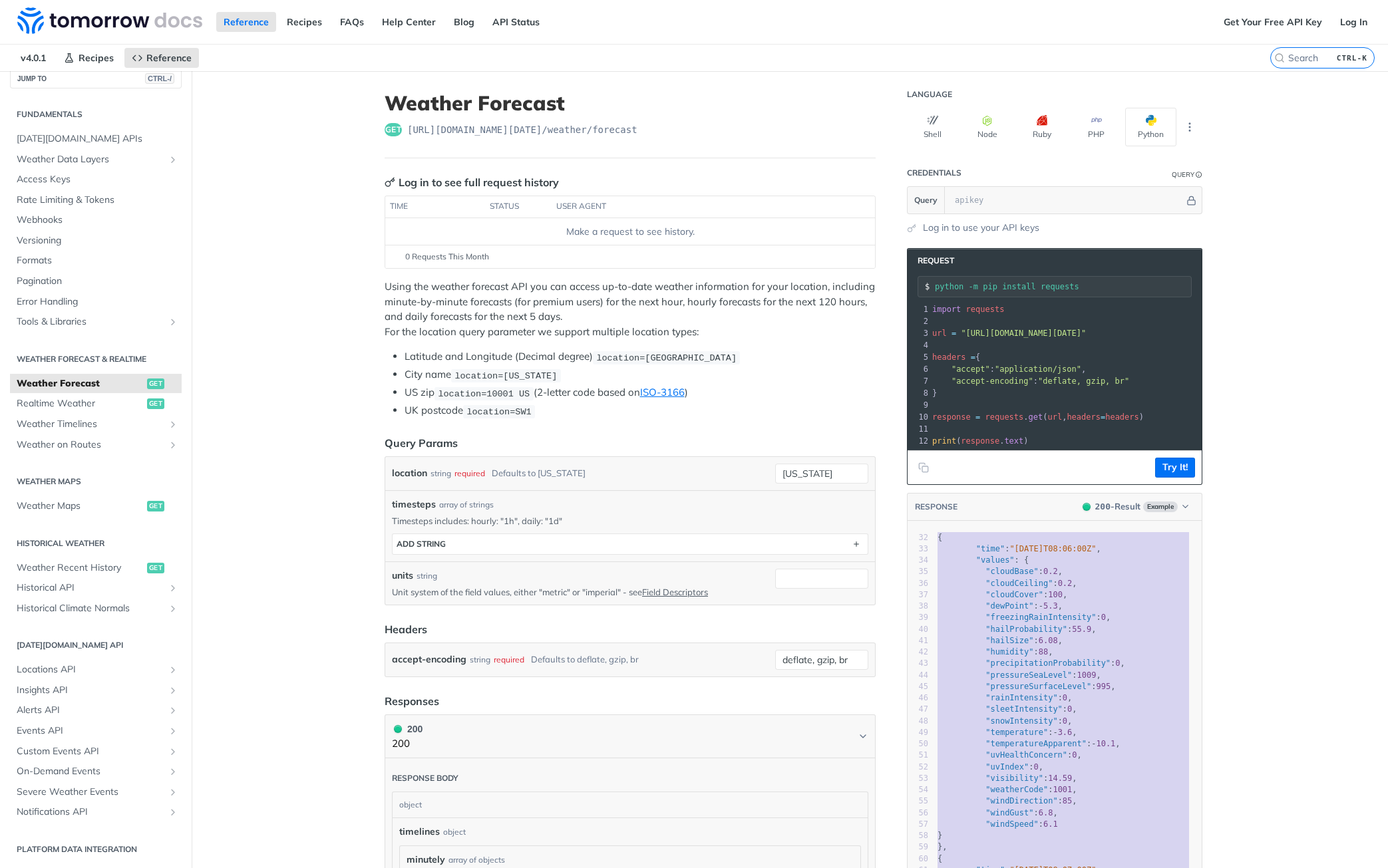
scroll to position [598, 0]
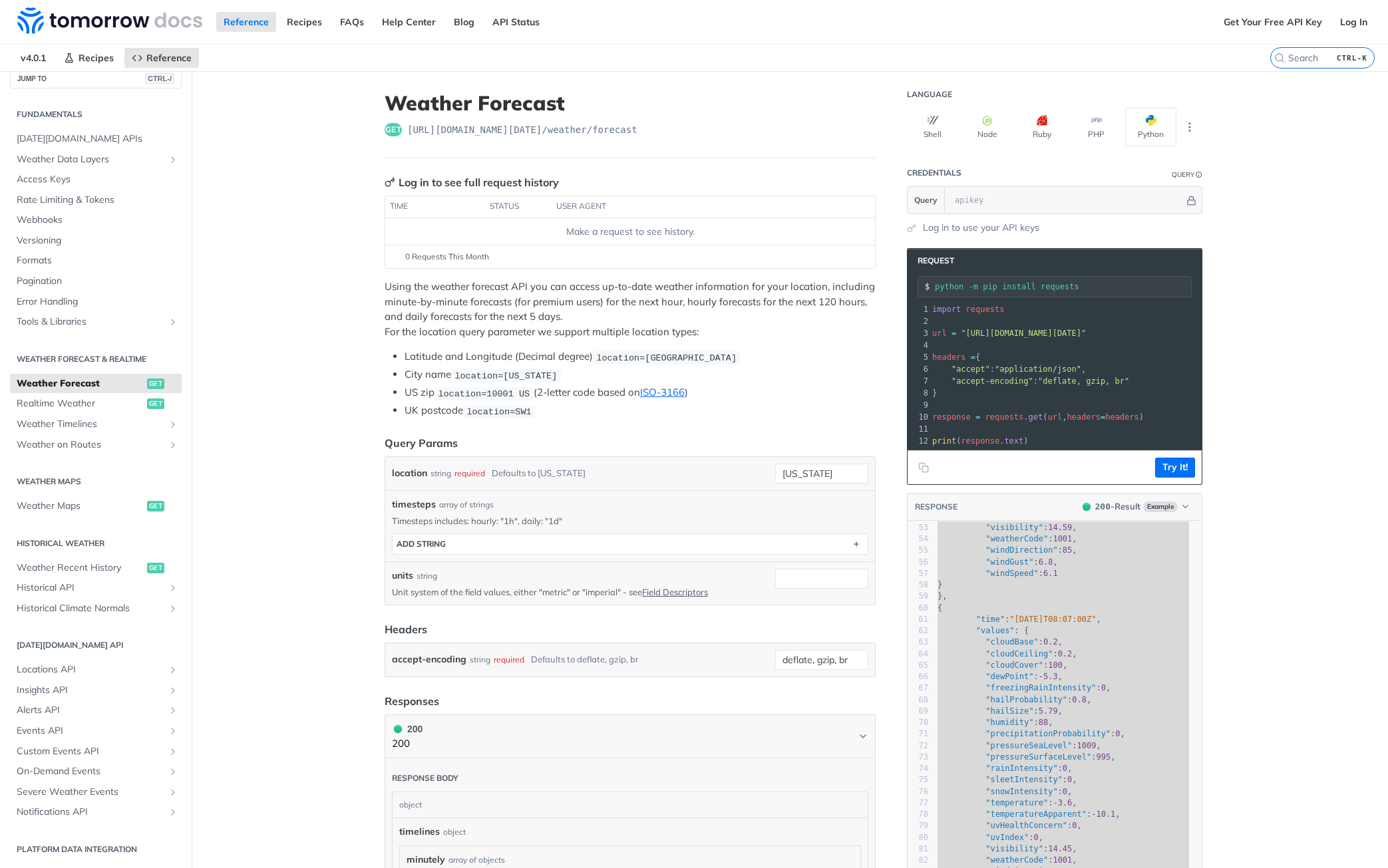
click at [1110, 578] on pre ""windSpeed" : 6.1" at bounding box center [1068, 573] width 267 height 12
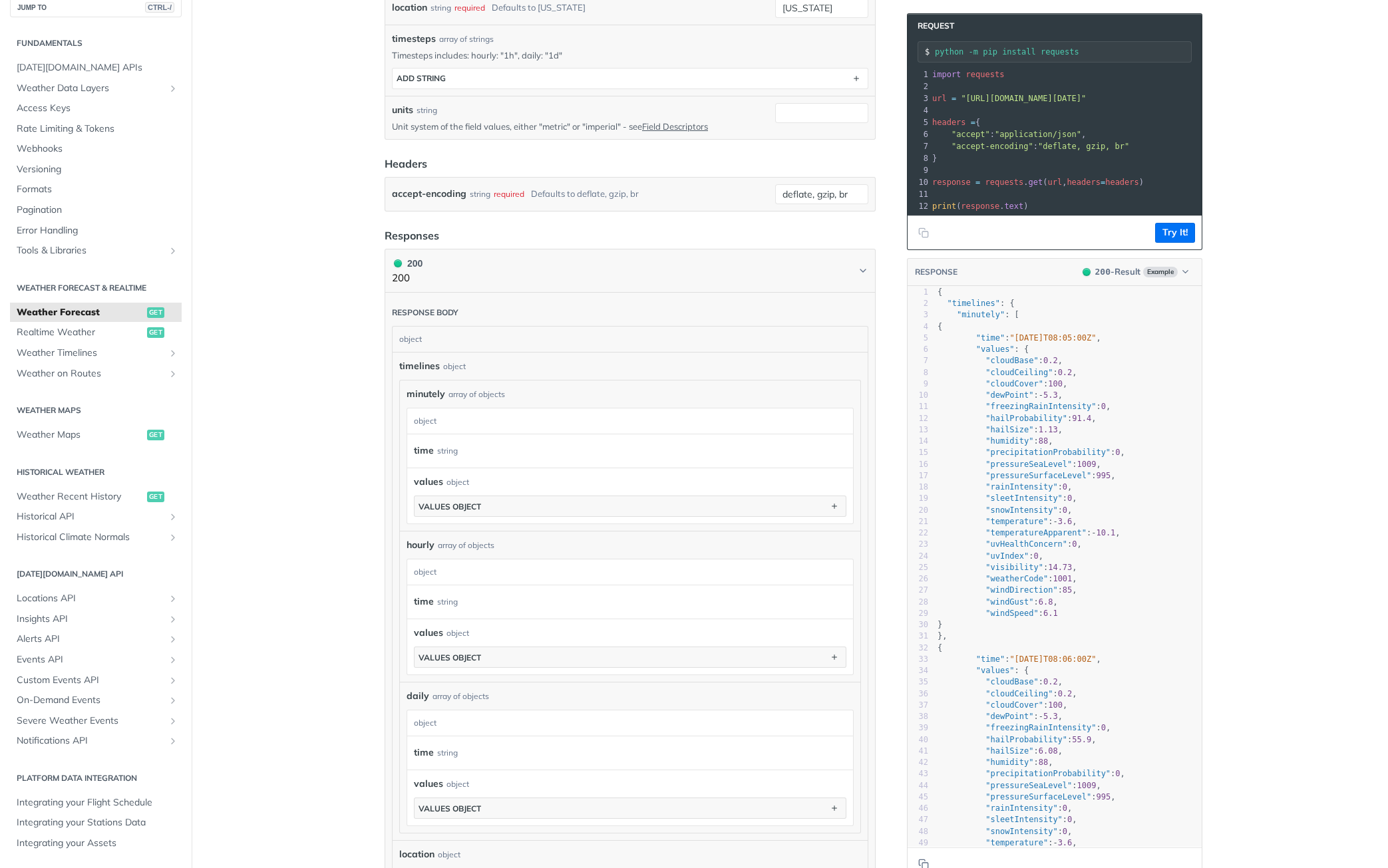
scroll to position [0, 0]
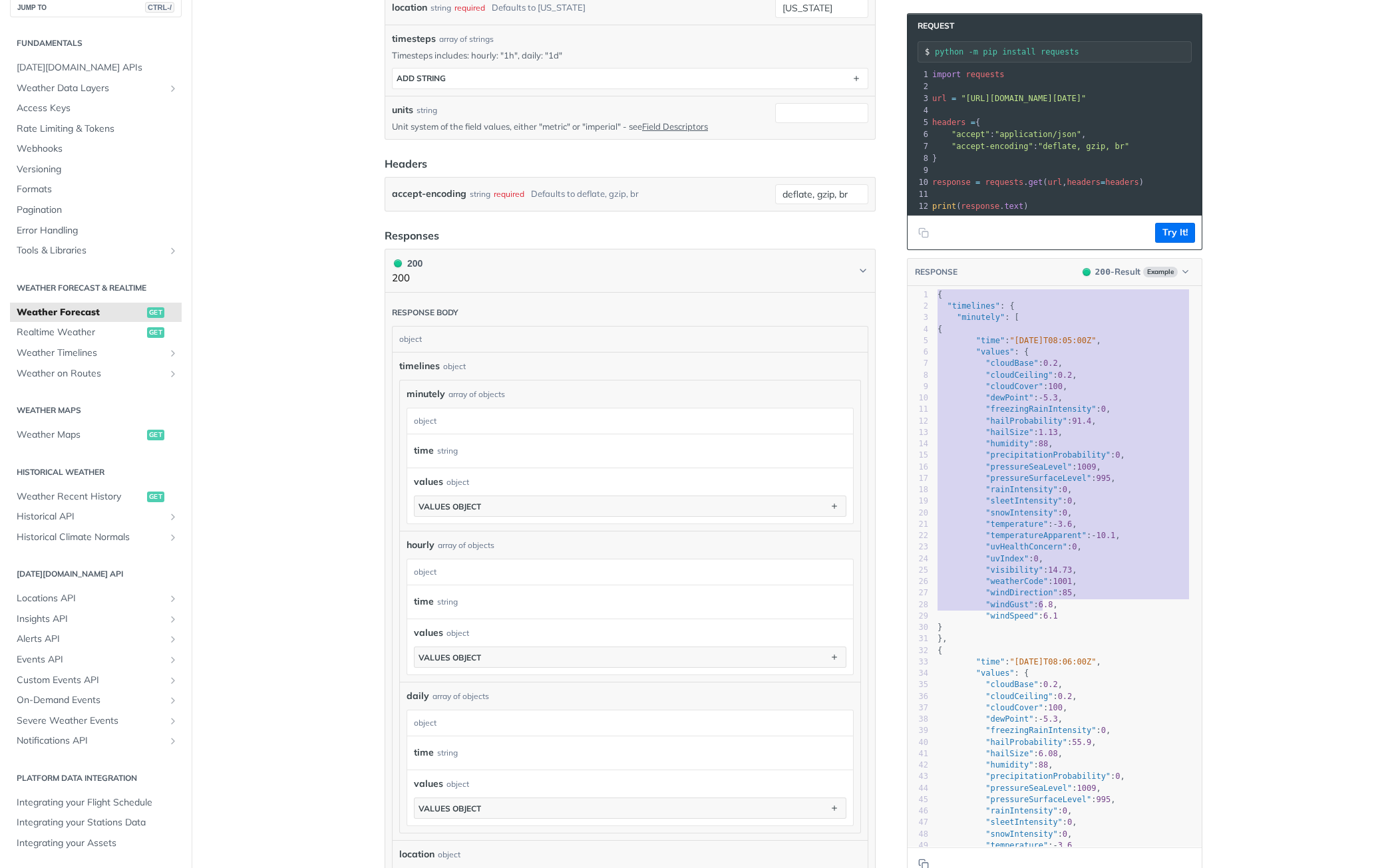
type textarea "{ "timelines": { "minutely": [ { "time": "2025-02-09T08:05:00Z", "values": { "c…"
drag, startPoint x: 934, startPoint y: 306, endPoint x: 1036, endPoint y: 650, distance: 358.8
click at [1036, 650] on div "1 { 2 "timelines" : { 3 "minutely" : [ 4 { 5 "time" : "2025-02-09T08:05:00Z" , …" at bounding box center [1068, 794] width 267 height 1009
click at [955, 345] on pre ""time" : "2025-02-09T08:05:00Z" ," at bounding box center [1068, 341] width 267 height 12
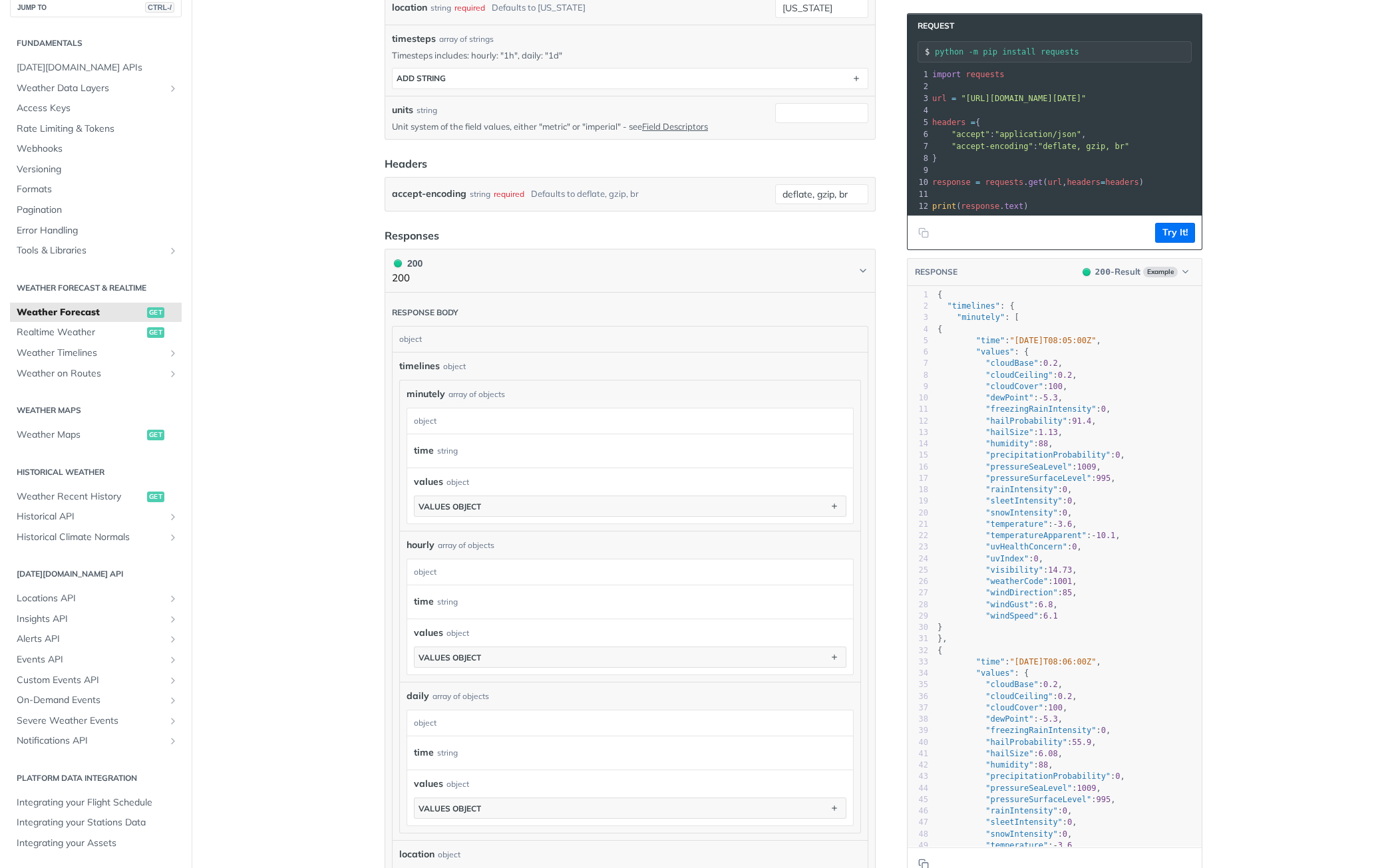
click at [935, 324] on pre ""minutely" : [" at bounding box center [1068, 317] width 267 height 12
click at [65, 331] on span "Realtime Weather" at bounding box center [80, 332] width 127 height 13
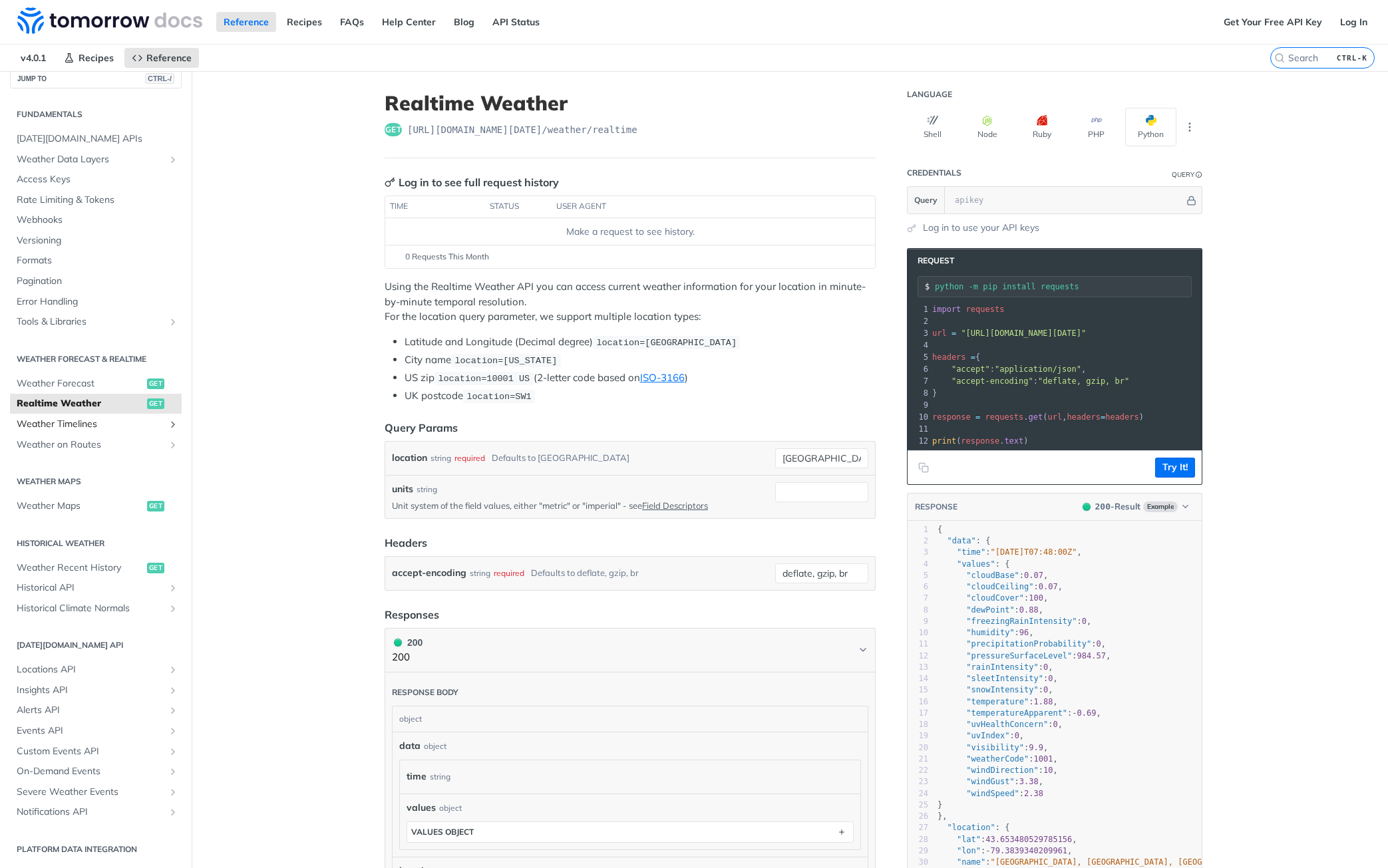
click at [168, 422] on link "Weather Timelines" at bounding box center [96, 424] width 172 height 20
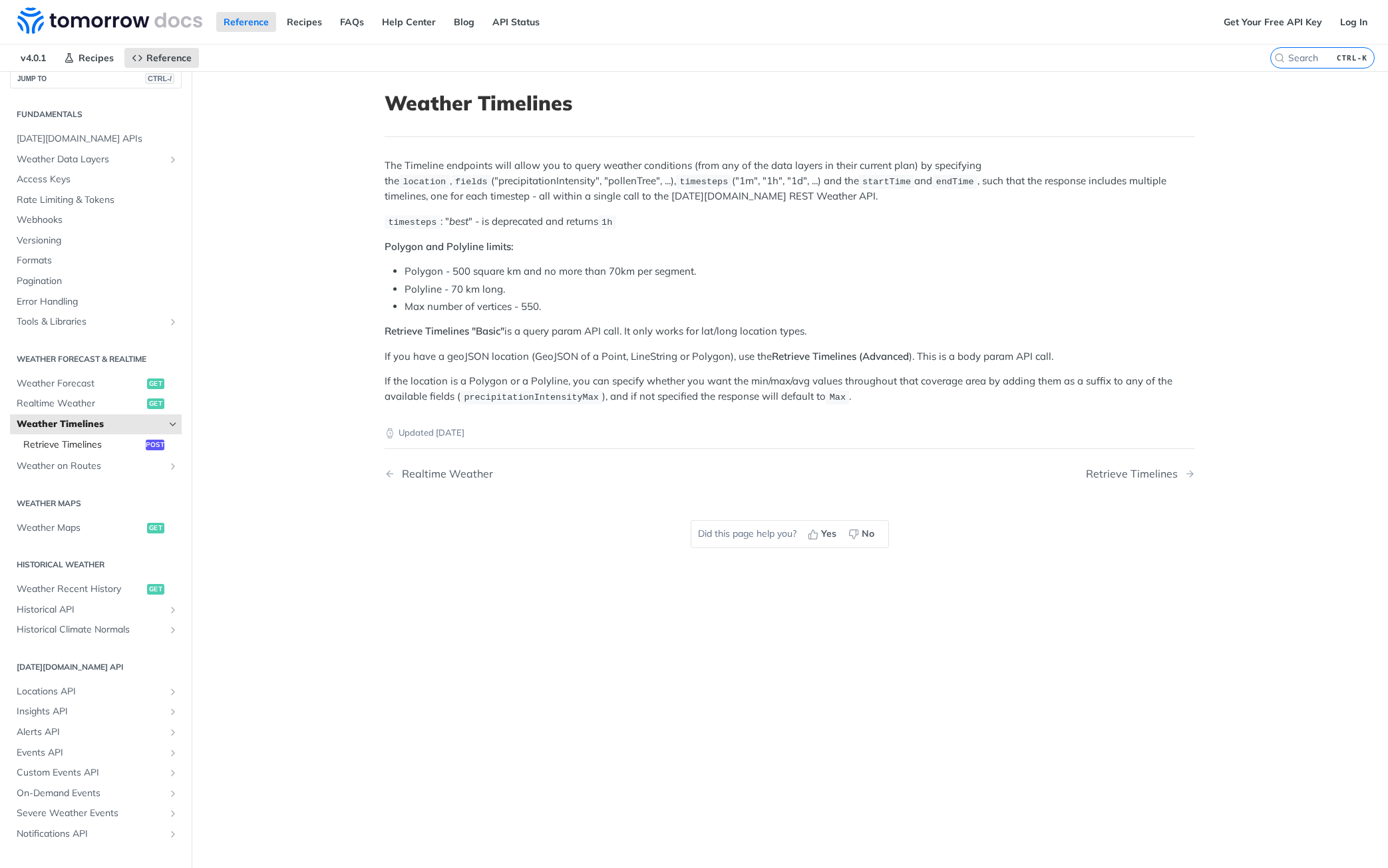
click at [88, 445] on span "Retrieve Timelines" at bounding box center [82, 444] width 119 height 13
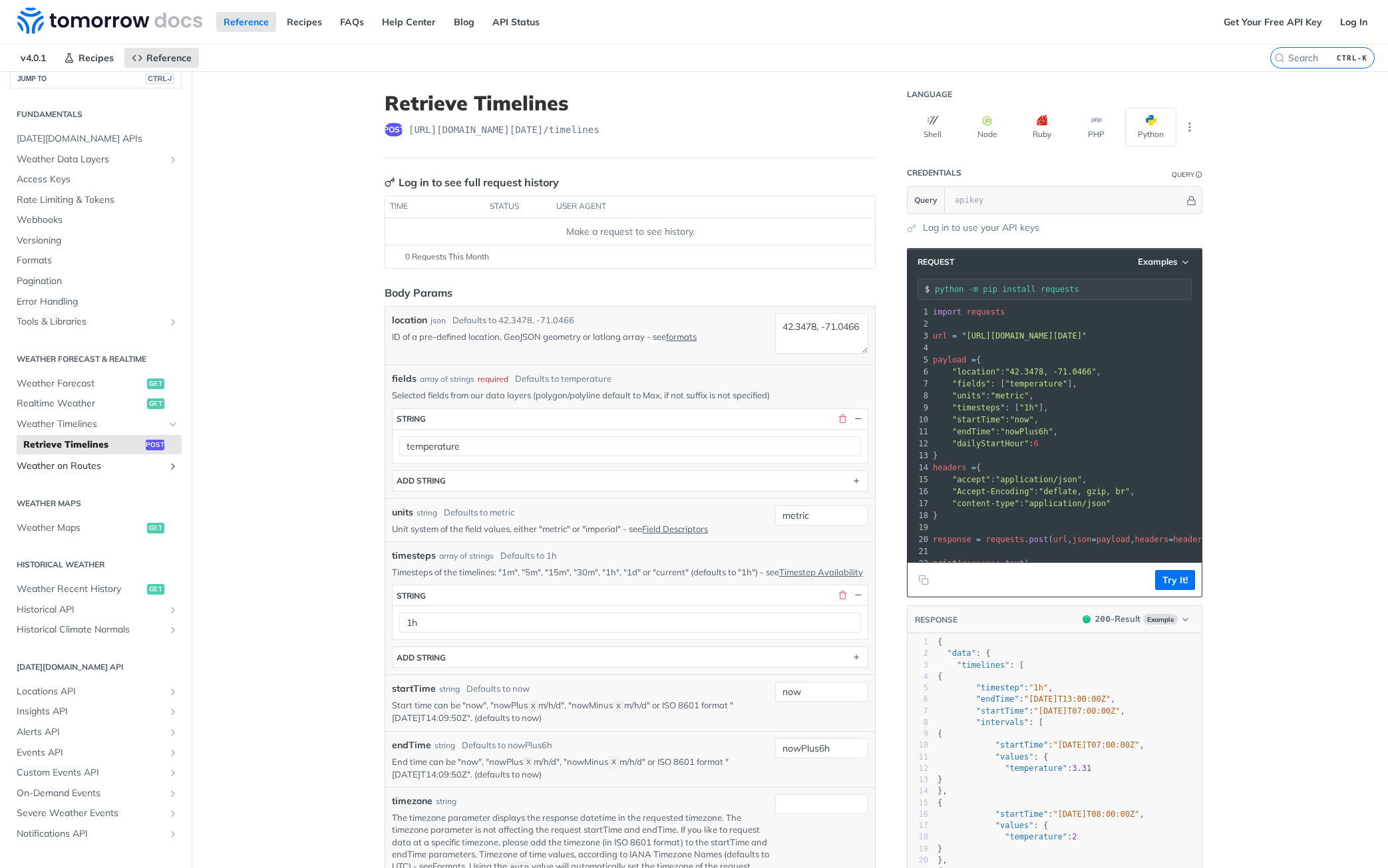
click at [109, 464] on span "Weather on Routes" at bounding box center [90, 466] width 148 height 13
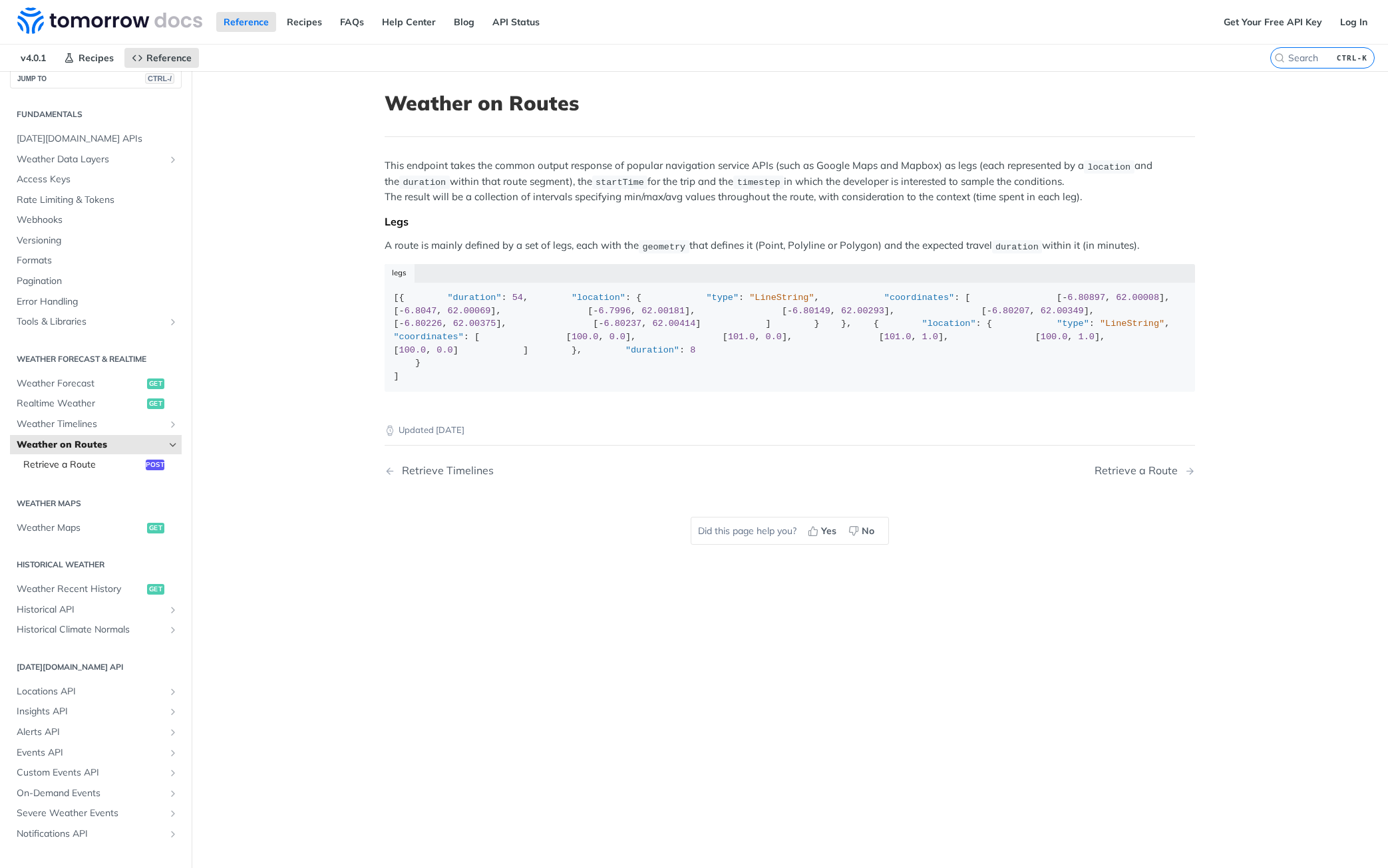
click at [92, 459] on span "Retrieve a Route" at bounding box center [82, 465] width 119 height 13
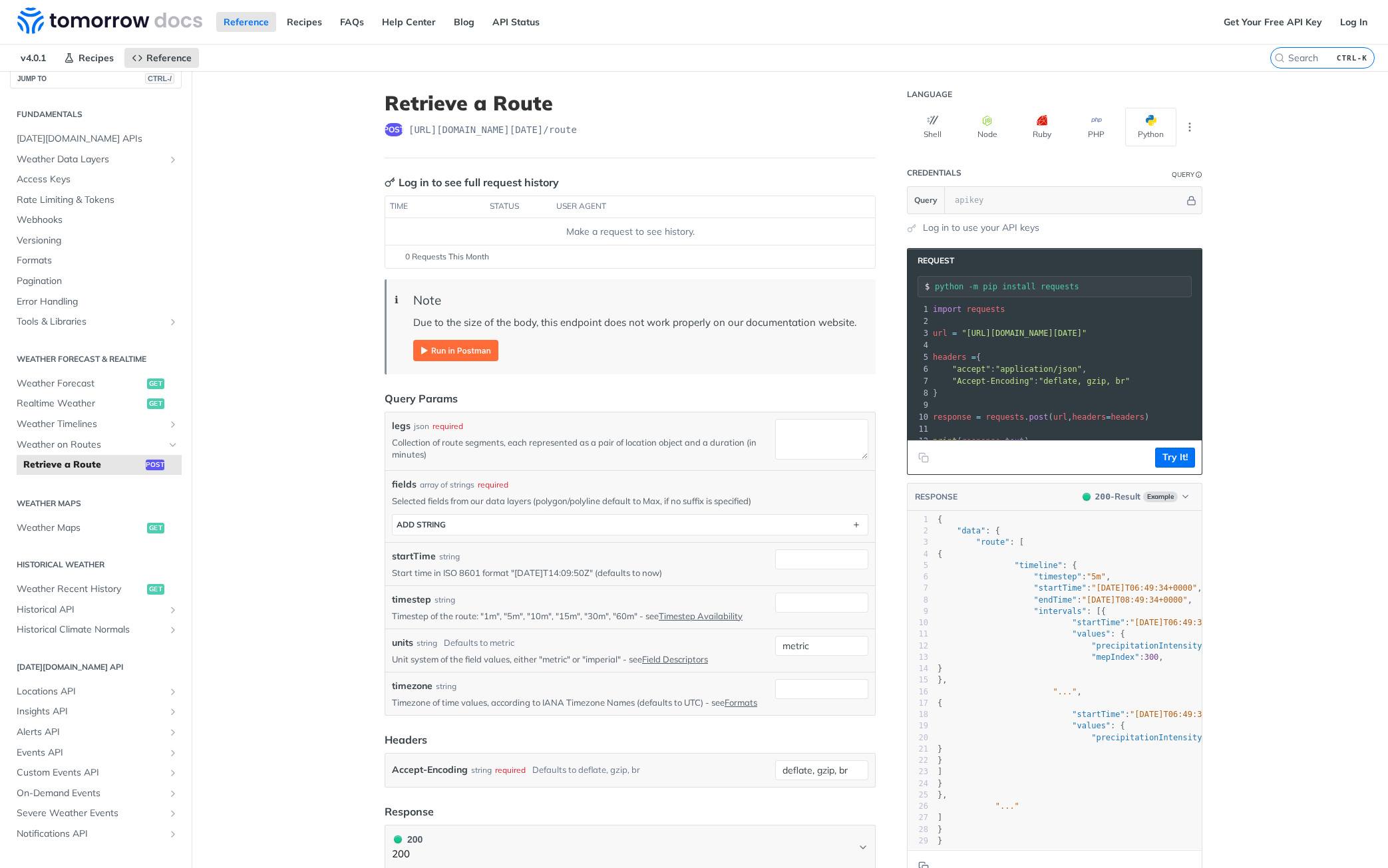
drag, startPoint x: 1163, startPoint y: 333, endPoint x: 905, endPoint y: 335, distance: 258.0
click at [930, 335] on div "3 url = "https://api.tomorrow.io/v4/route?units=metric"" at bounding box center [1071, 333] width 282 height 12
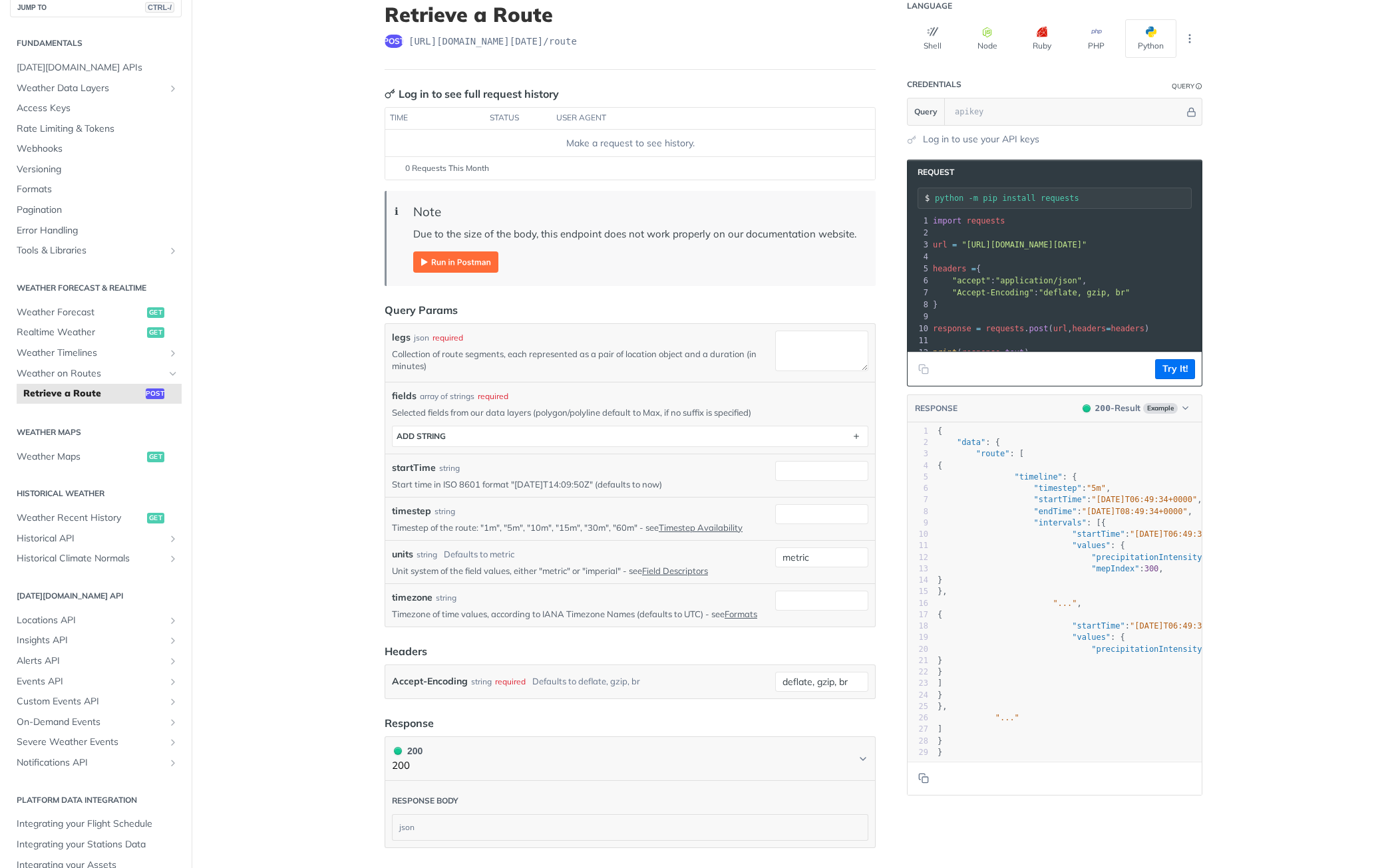
scroll to position [133, 0]
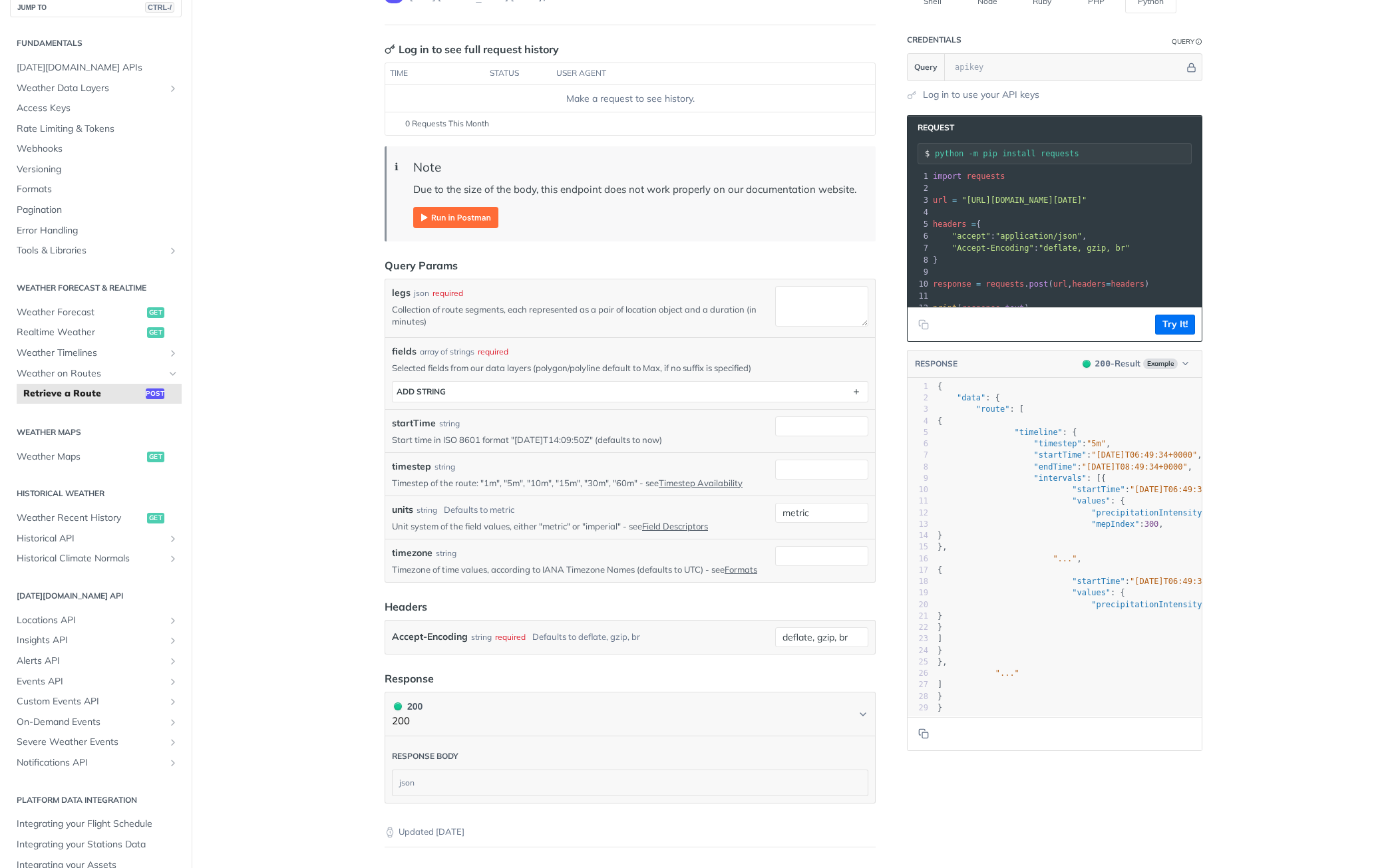
click at [554, 299] on div "legs json required" at bounding box center [580, 293] width 378 height 14
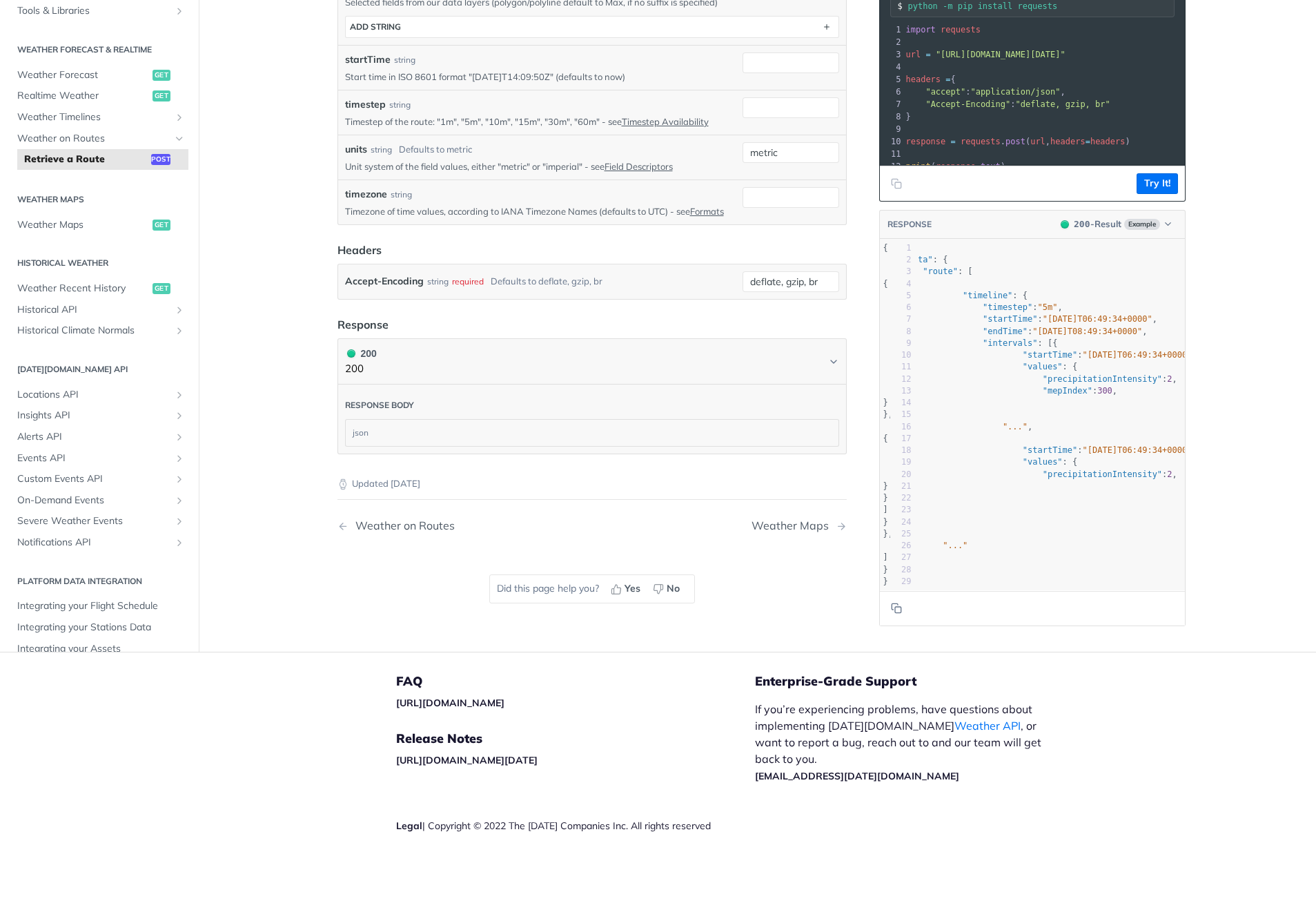
scroll to position [0, 0]
